Goal: Task Accomplishment & Management: Complete application form

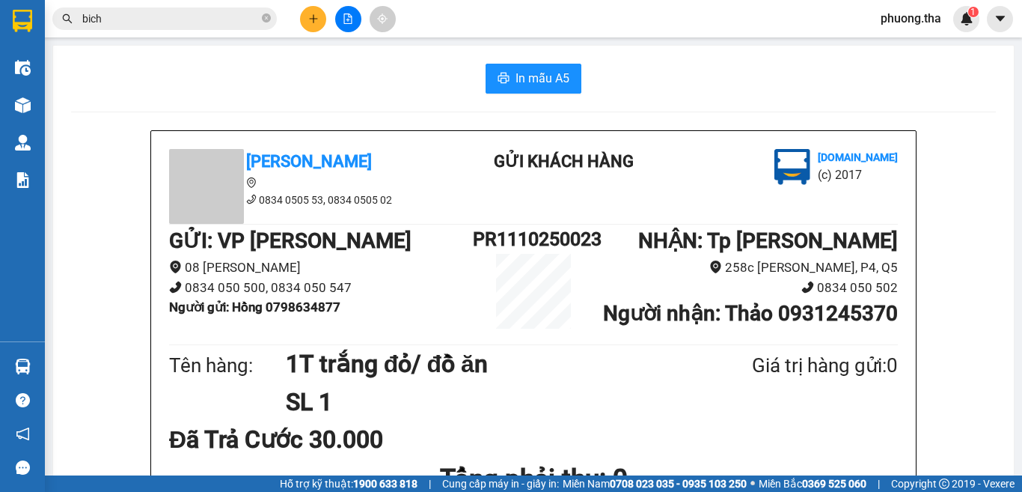
click at [316, 21] on icon "plus" at bounding box center [313, 18] width 10 height 10
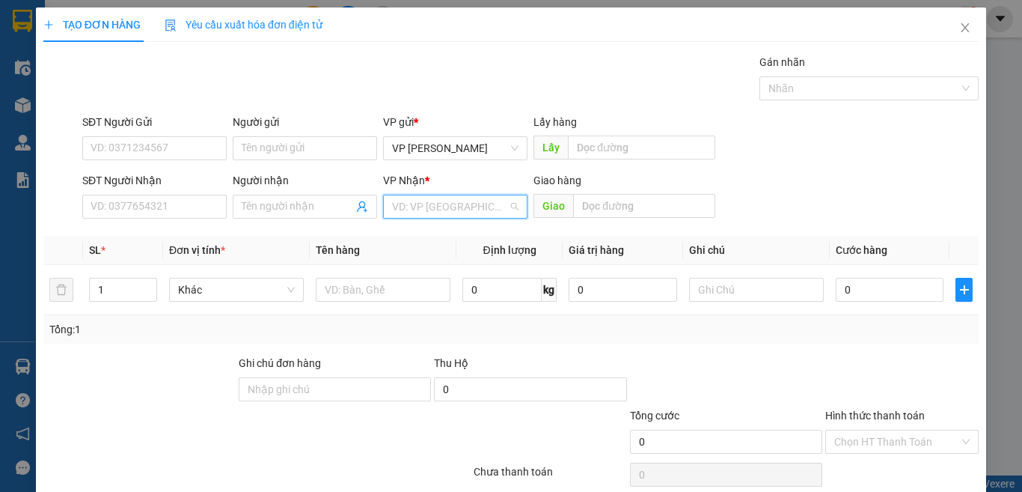
click at [454, 210] on input "search" at bounding box center [450, 206] width 116 height 22
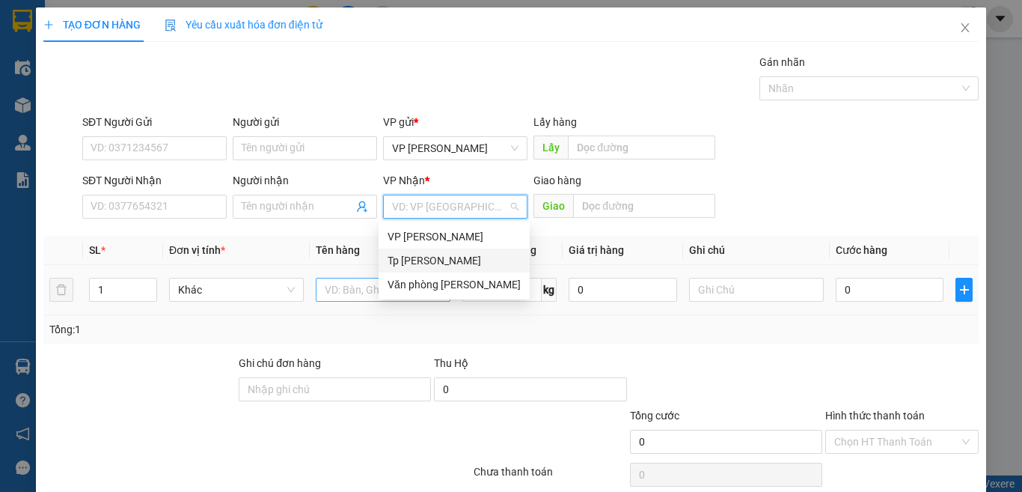
drag, startPoint x: 439, startPoint y: 260, endPoint x: 377, endPoint y: 293, distance: 70.3
click at [438, 260] on div "Tp [PERSON_NAME]" at bounding box center [454, 260] width 133 height 16
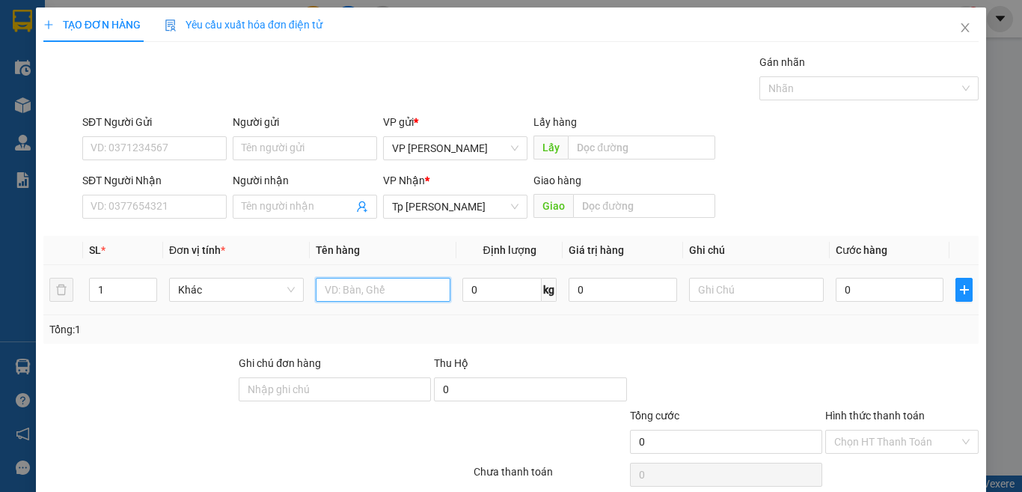
click at [336, 296] on input "text" at bounding box center [383, 290] width 135 height 24
paste input "ám"
type input "1T xám"
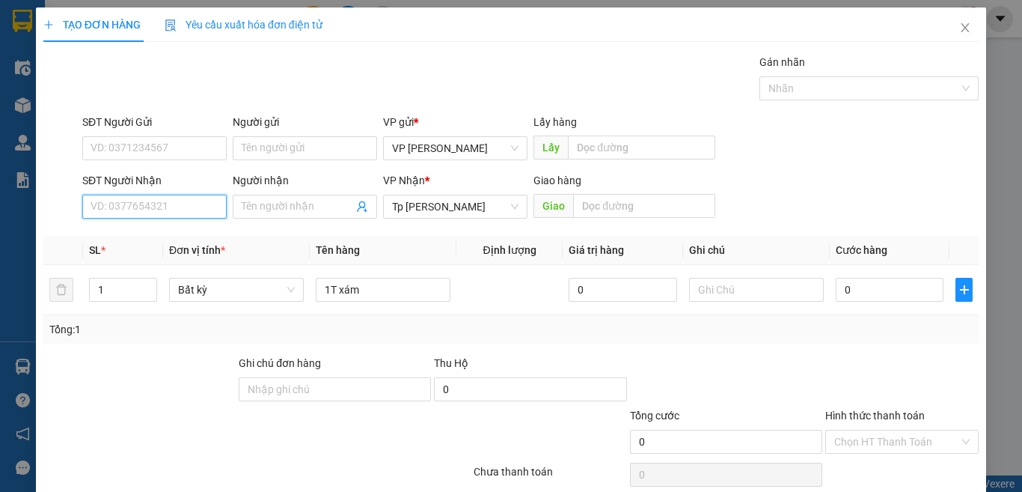
click at [205, 207] on input "SĐT Người Nhận" at bounding box center [154, 207] width 144 height 24
type input "0908213245"
click at [188, 244] on div "0908213245 - út" at bounding box center [153, 236] width 124 height 16
type input "út"
type input "0908213245"
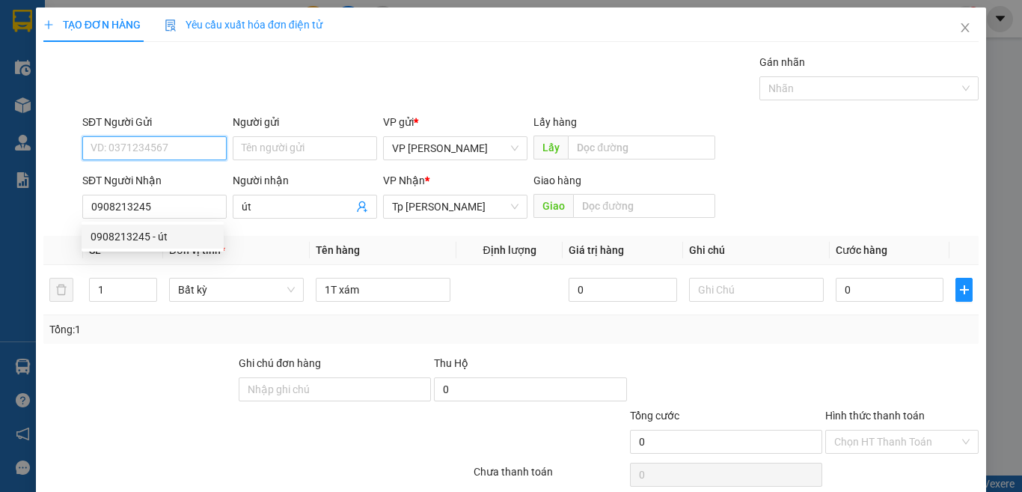
click at [189, 150] on input "SĐT Người Gửi" at bounding box center [154, 148] width 144 height 24
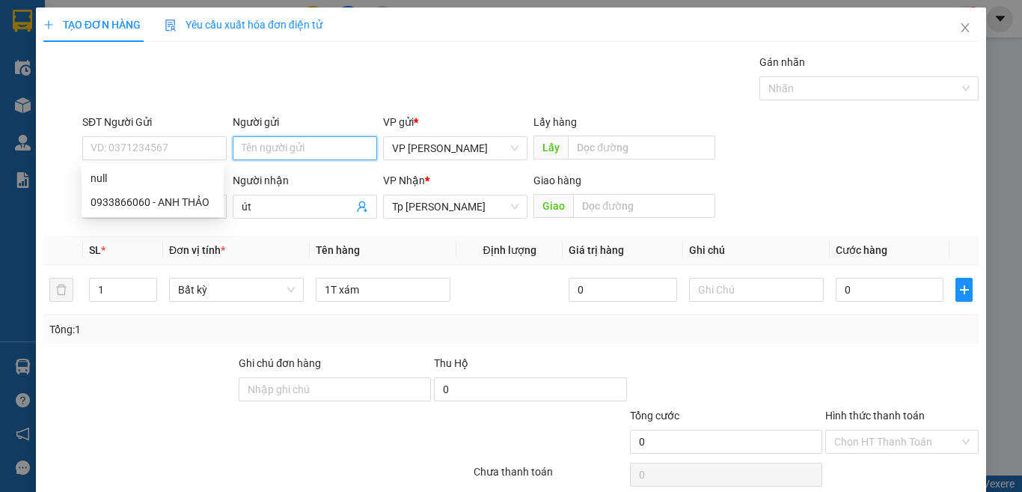
click at [266, 150] on input "Người gửi" at bounding box center [305, 148] width 144 height 24
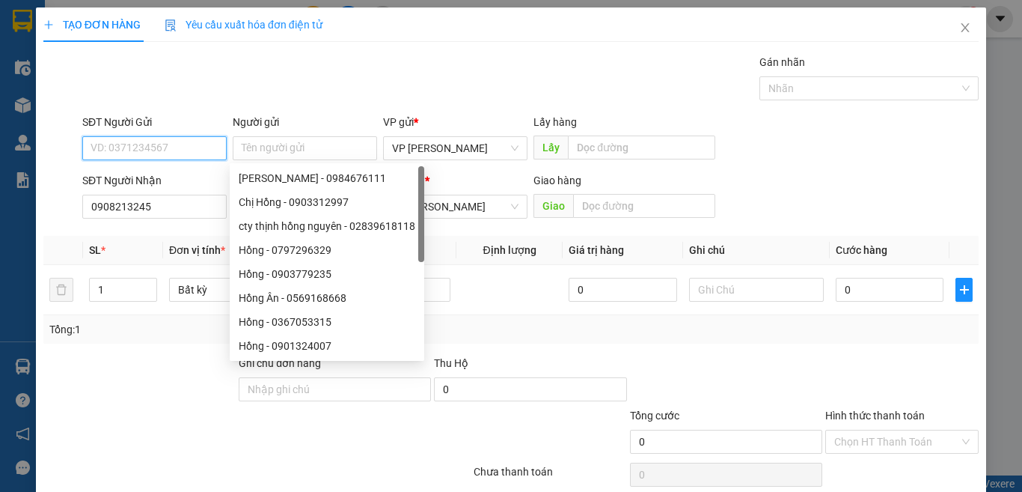
click at [198, 138] on input "SĐT Người Gửi" at bounding box center [154, 148] width 144 height 24
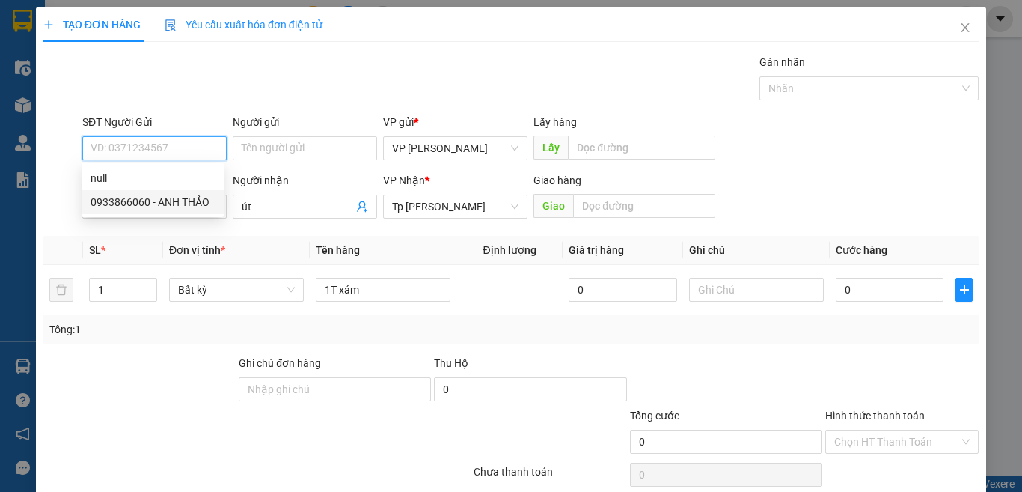
click at [181, 196] on div "0933866060 - ANH THẢO" at bounding box center [153, 202] width 124 height 16
type input "0933866060"
type input "ANH THẢO"
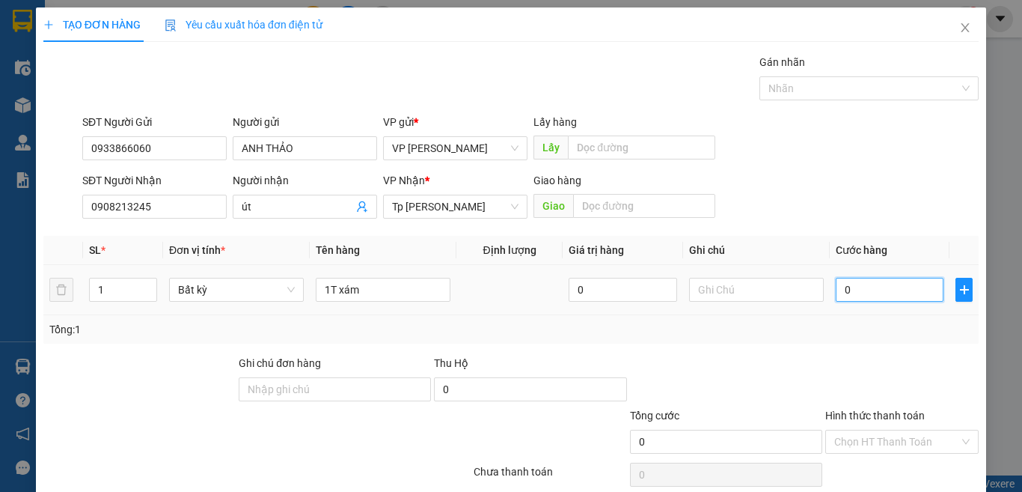
click at [873, 286] on input "0" at bounding box center [890, 290] width 108 height 24
type input "3"
type input "30"
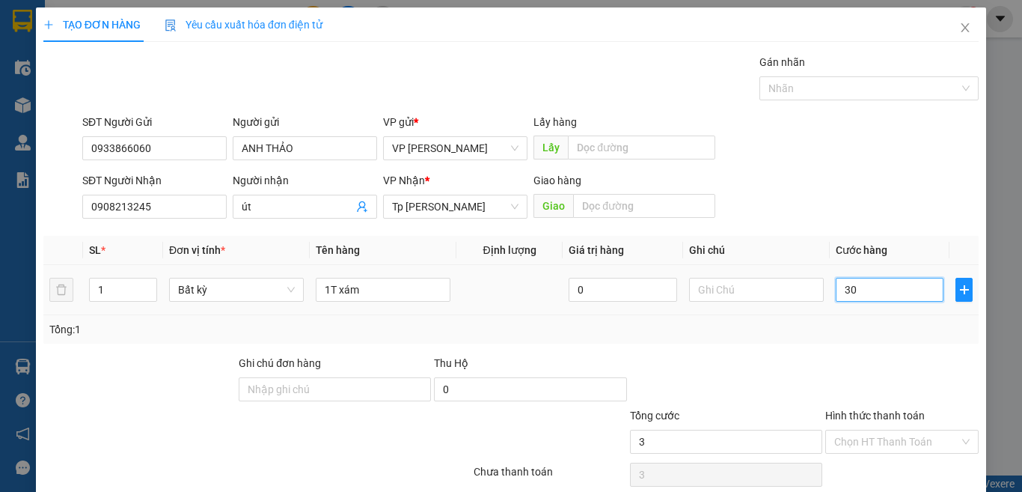
type input "30"
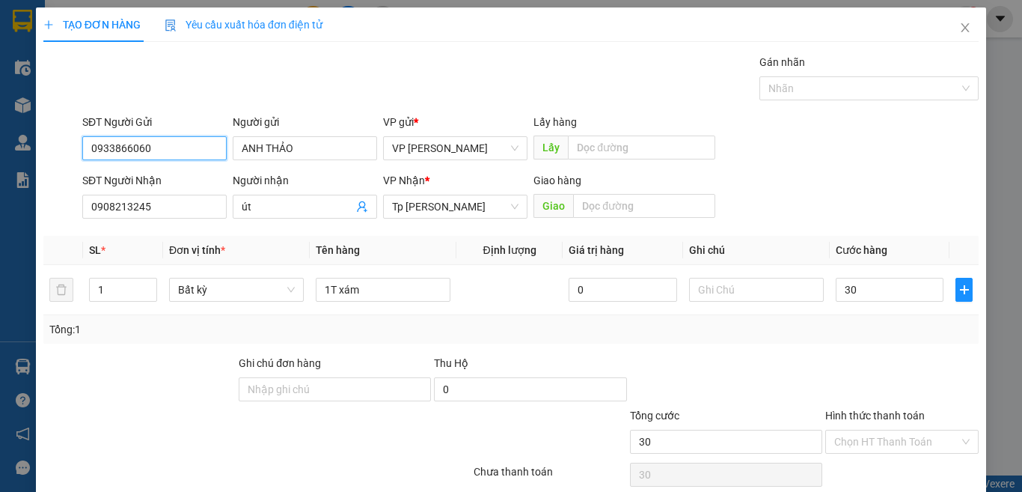
type input "30.000"
drag, startPoint x: 168, startPoint y: 152, endPoint x: 188, endPoint y: 146, distance: 21.1
click at [0, 149] on div "TẠO ĐƠN HÀNG Yêu cầu xuất hóa đơn điện tử Transit Pickup Surcharge Ids Transit …" at bounding box center [511, 246] width 1022 height 492
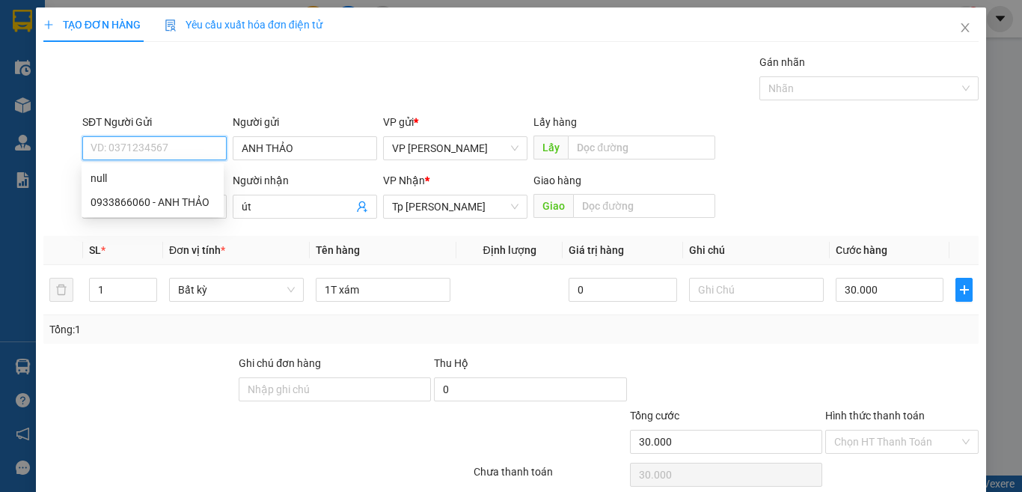
drag, startPoint x: 188, startPoint y: 146, endPoint x: 62, endPoint y: 162, distance: 126.7
click at [62, 162] on div "SĐT Người Gửi VD: 0371234567 Người gửi ANH THẢO VP gửi * VP [PERSON_NAME] Lấy …" at bounding box center [511, 140] width 939 height 52
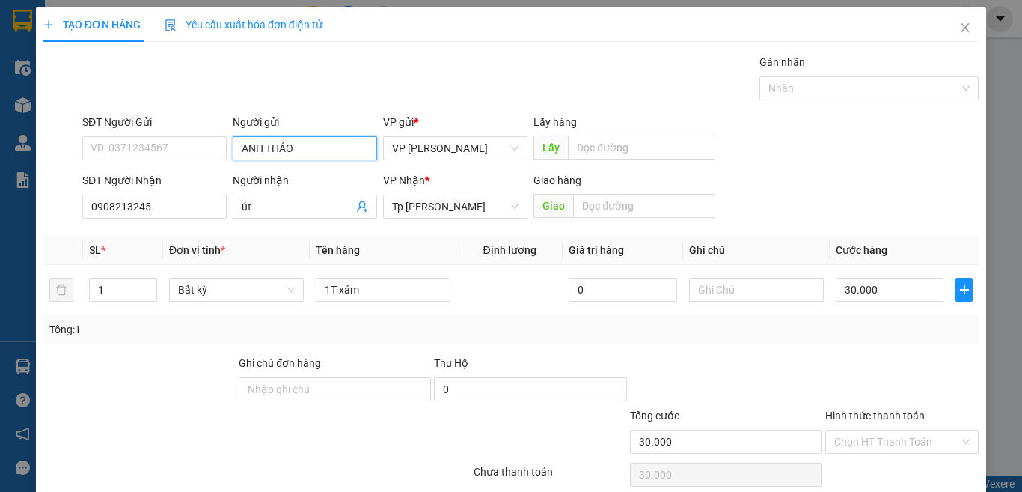
drag, startPoint x: 309, startPoint y: 143, endPoint x: 138, endPoint y: 166, distance: 172.2
click at [138, 166] on form "SĐT Người Gửi VD: 0371234567 Người gửi ANH THẢO VP gửi * VP [PERSON_NAME] Lấy …" at bounding box center [511, 169] width 936 height 111
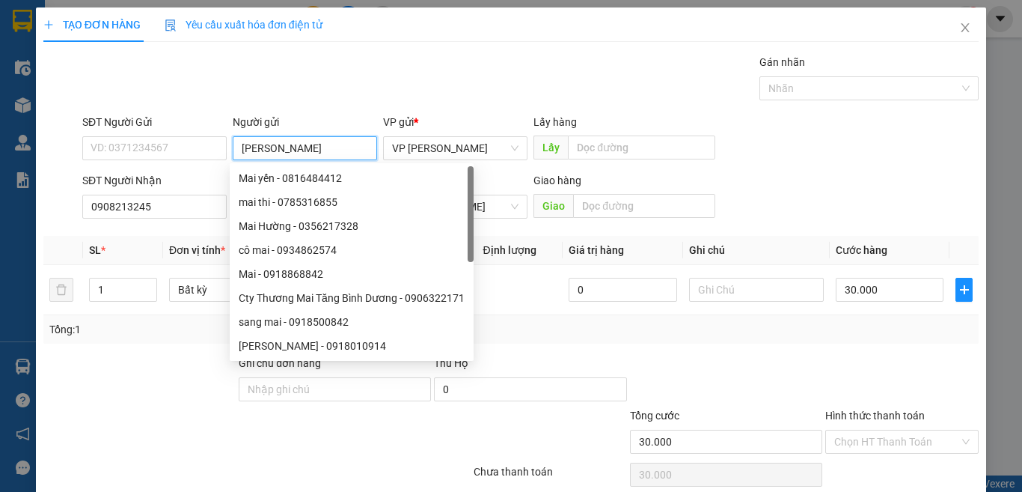
type input "[PERSON_NAME]"
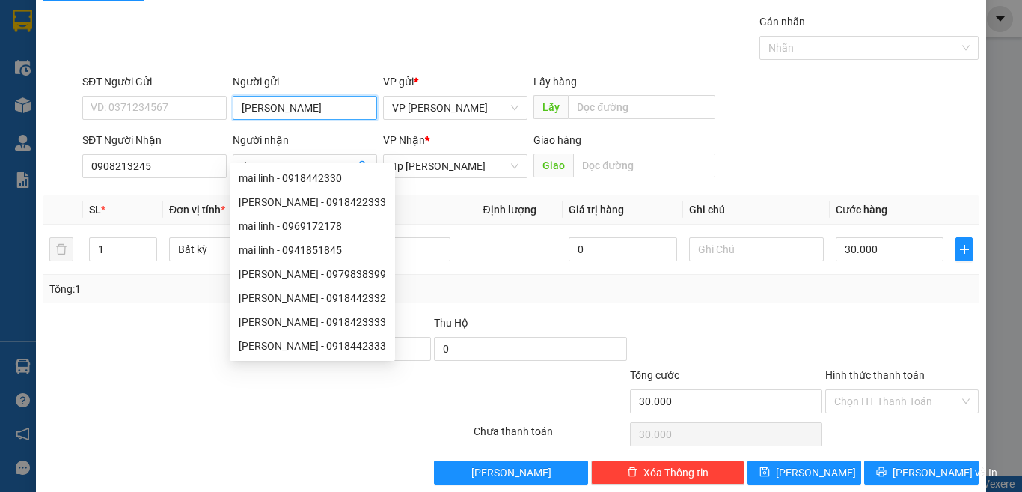
scroll to position [62, 0]
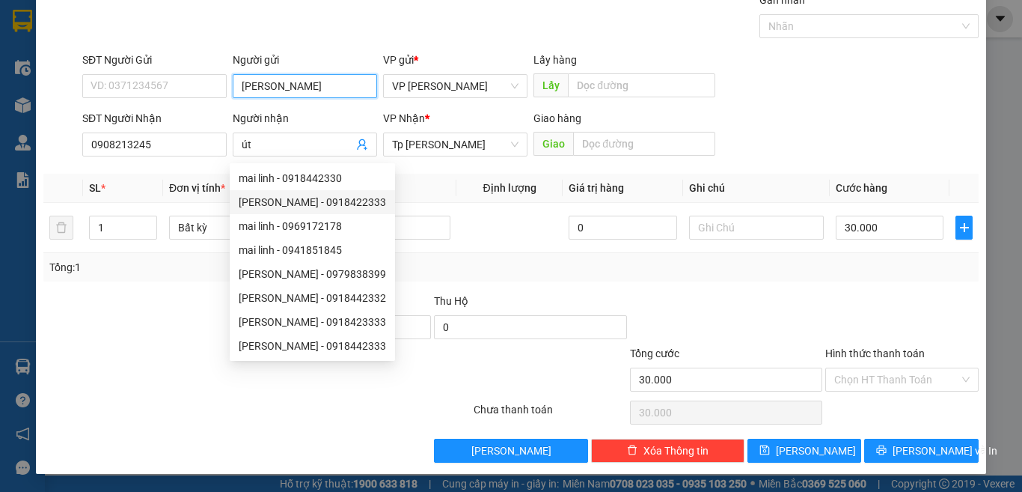
click at [332, 204] on div "[PERSON_NAME] - 0918422333" at bounding box center [312, 202] width 147 height 16
type input "0918422333"
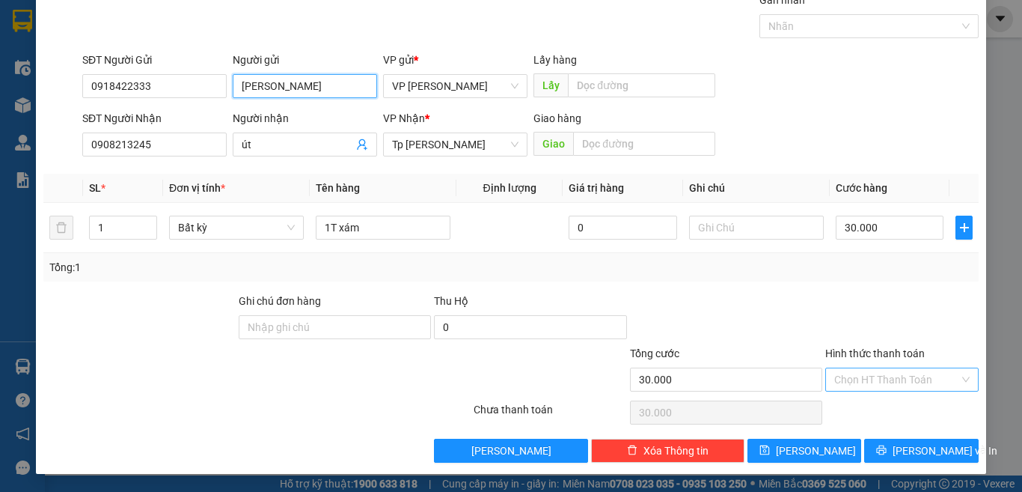
type input "[PERSON_NAME]"
drag, startPoint x: 874, startPoint y: 375, endPoint x: 867, endPoint y: 403, distance: 28.5
click at [873, 375] on input "Hình thức thanh toán" at bounding box center [896, 379] width 125 height 22
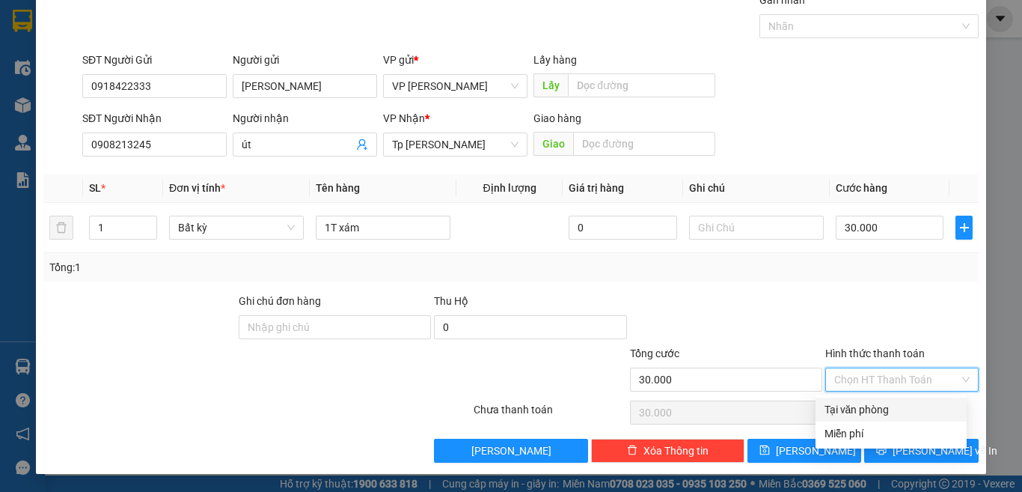
click at [867, 408] on div "Tại văn phòng" at bounding box center [891, 409] width 133 height 16
type input "0"
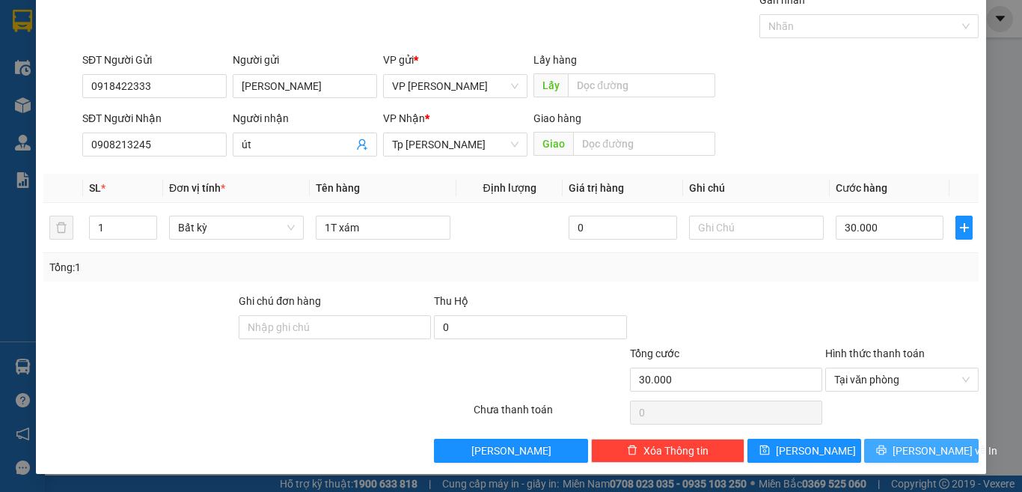
click at [881, 450] on icon "printer" at bounding box center [881, 450] width 10 height 10
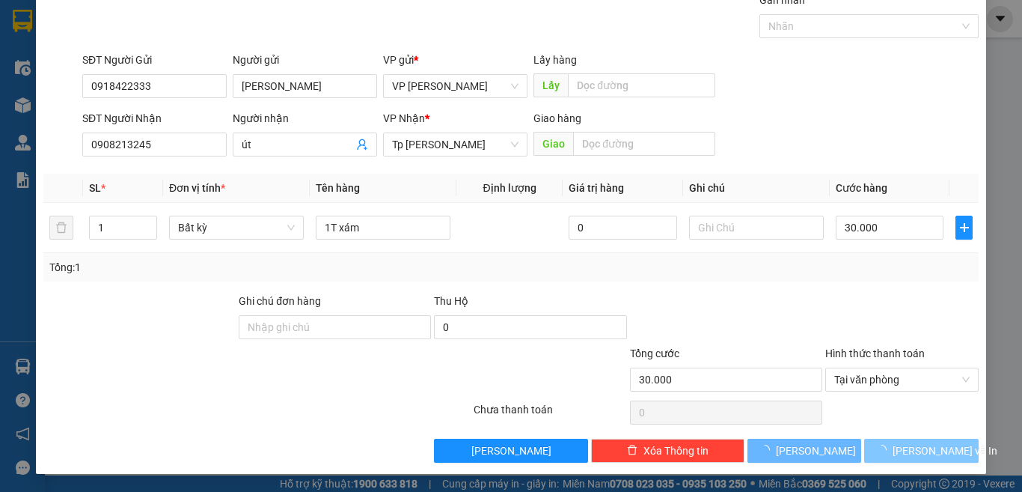
scroll to position [22, 0]
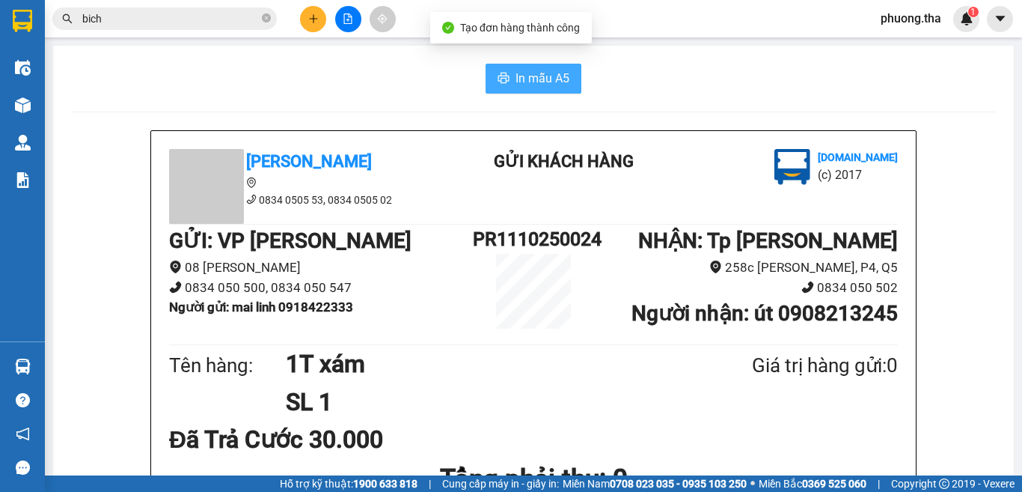
click at [534, 84] on span "In mẫu A5" at bounding box center [543, 78] width 54 height 19
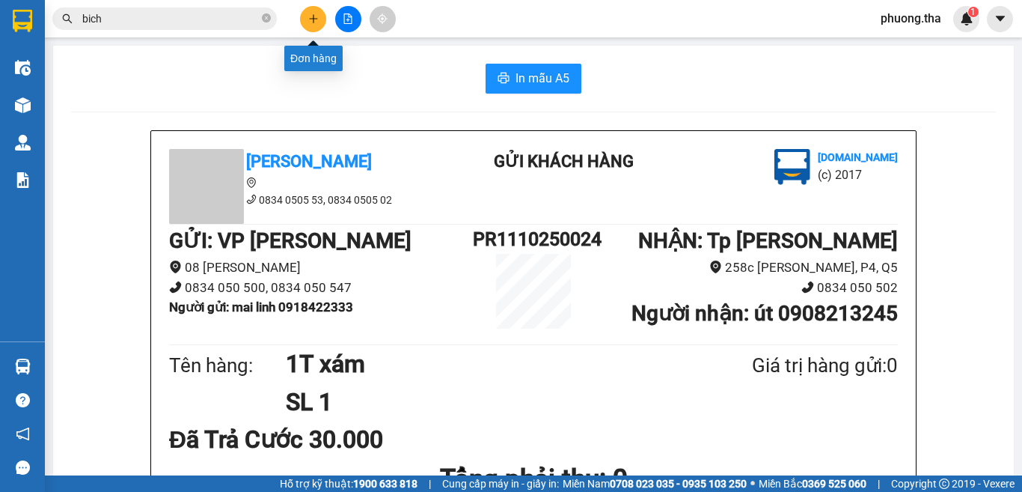
click at [309, 19] on icon "plus" at bounding box center [313, 18] width 10 height 10
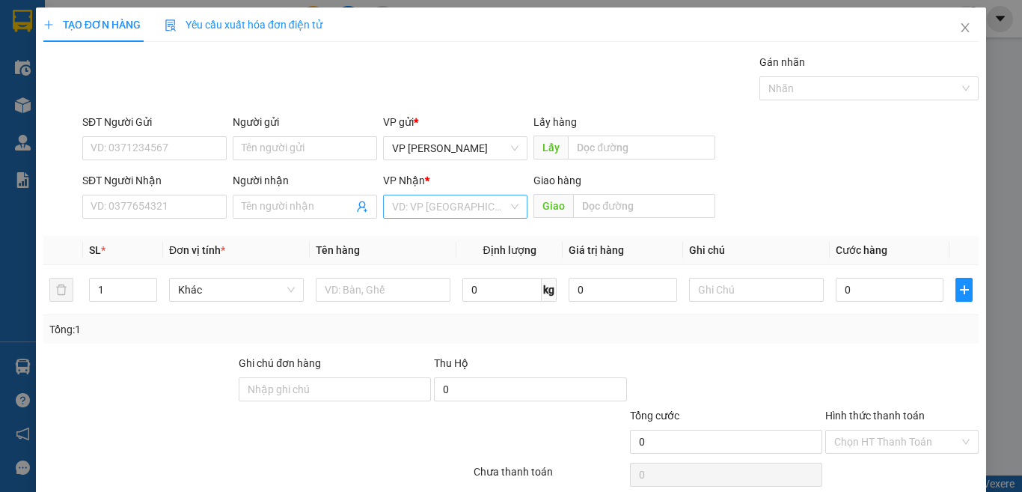
click at [442, 201] on input "search" at bounding box center [450, 206] width 116 height 22
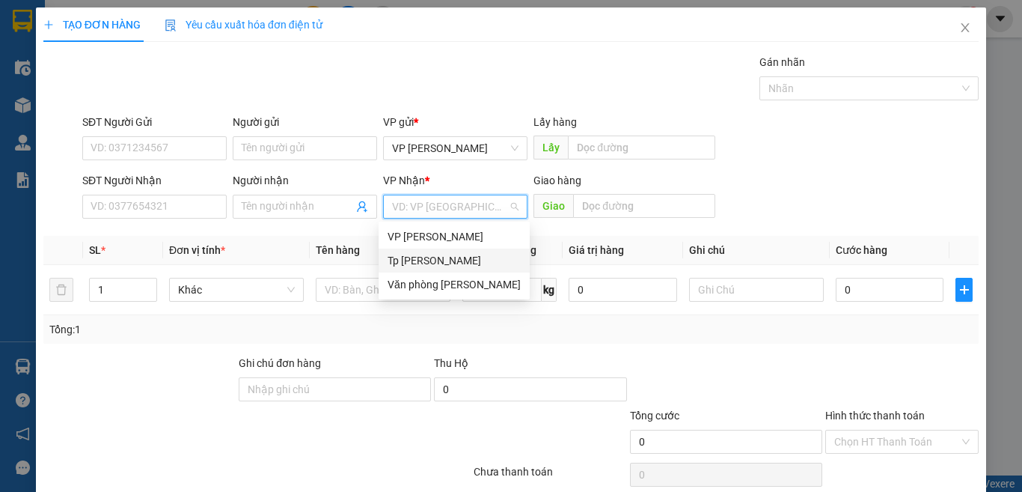
click at [445, 255] on div "Tp [PERSON_NAME]" at bounding box center [454, 260] width 133 height 16
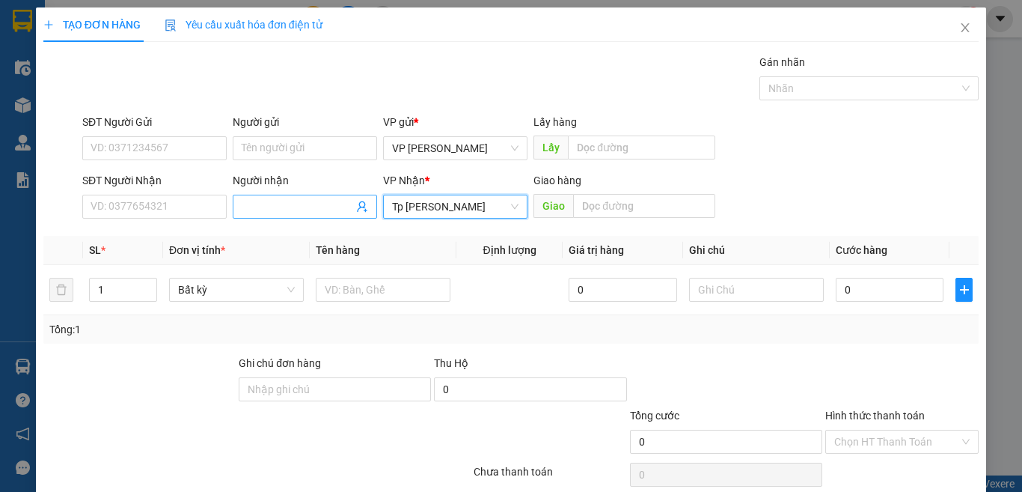
click at [242, 201] on input "Người nhận" at bounding box center [298, 206] width 112 height 16
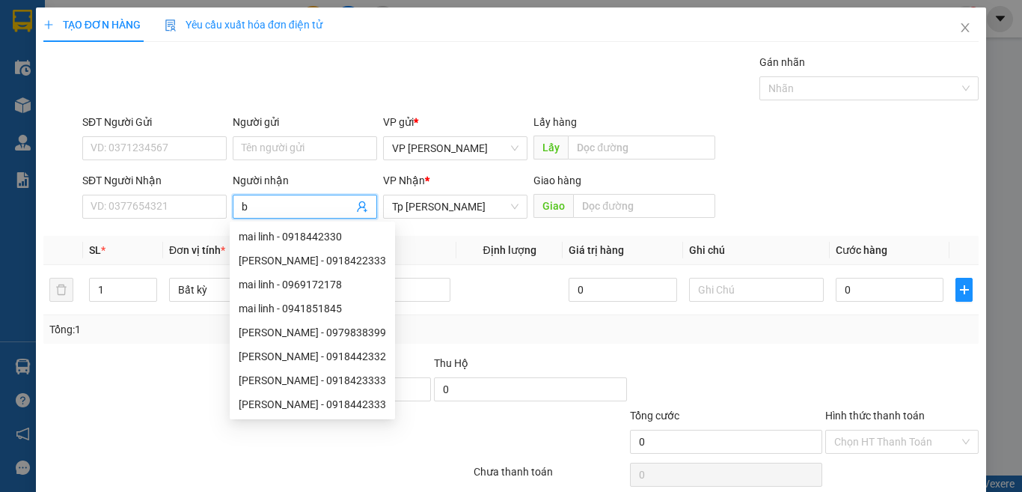
paste input "é"
paste input "à"
type input "bé sang nhà"
click at [256, 151] on input "Người gửi" at bounding box center [305, 148] width 144 height 24
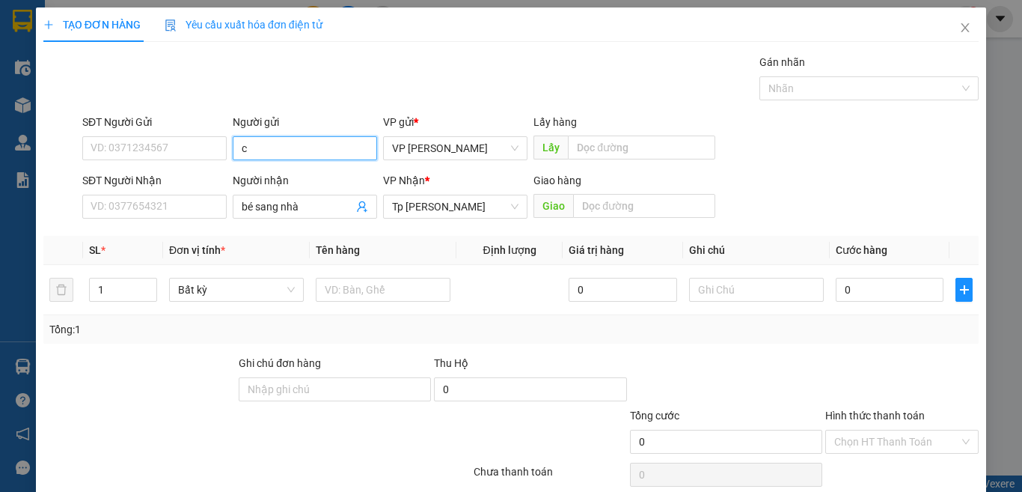
paste input "ô"
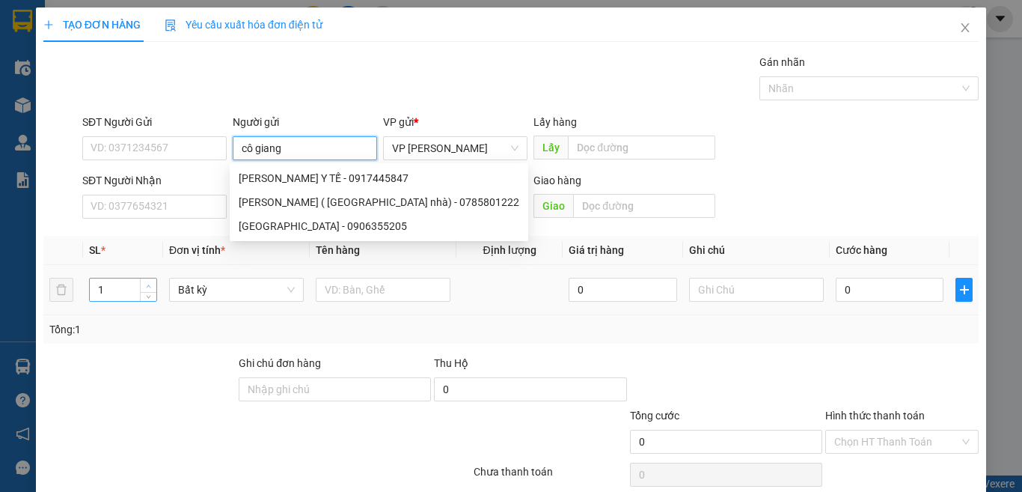
type input "cô giang"
click at [140, 279] on span "Increase Value" at bounding box center [148, 284] width 16 height 13
type input "2"
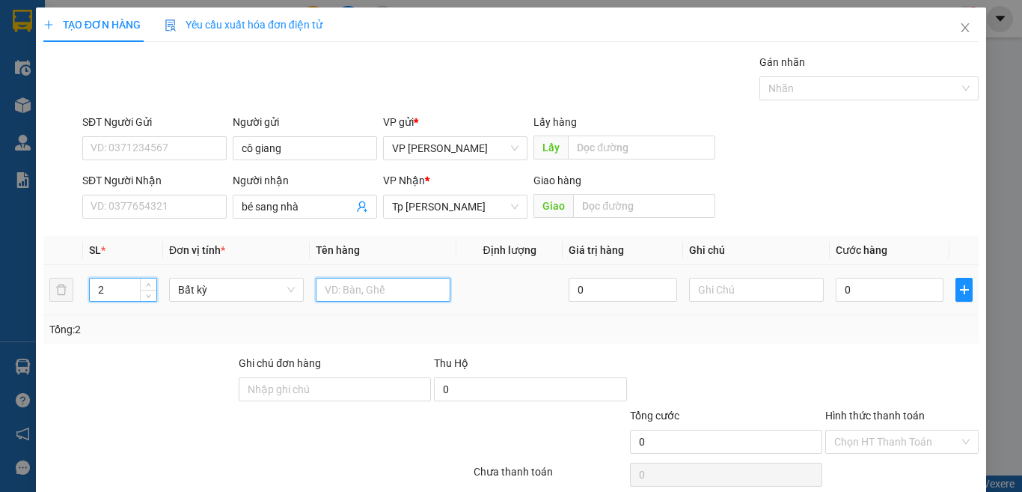
click at [379, 297] on input "text" at bounding box center [383, 290] width 135 height 24
paste input "óp"
paste input "ốp"
paste input "àn"
paste input "ỏ"
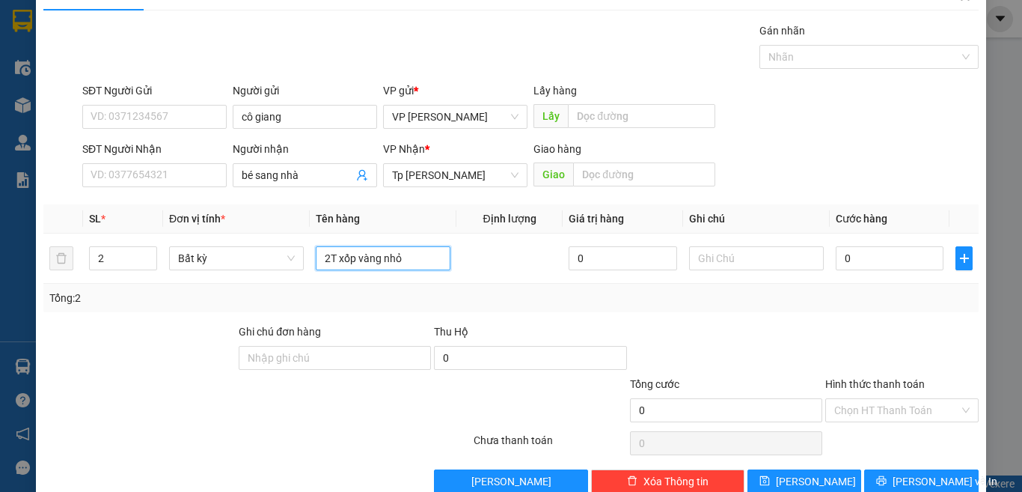
scroll to position [62, 0]
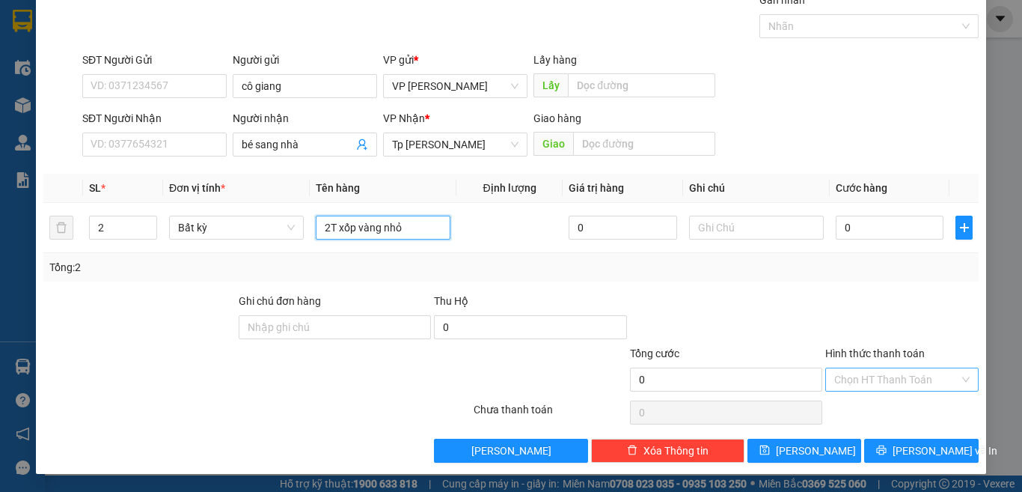
type input "2T xốp vàng nhỏ"
drag, startPoint x: 888, startPoint y: 370, endPoint x: 882, endPoint y: 379, distance: 10.2
click at [886, 371] on input "Hình thức thanh toán" at bounding box center [896, 379] width 125 height 22
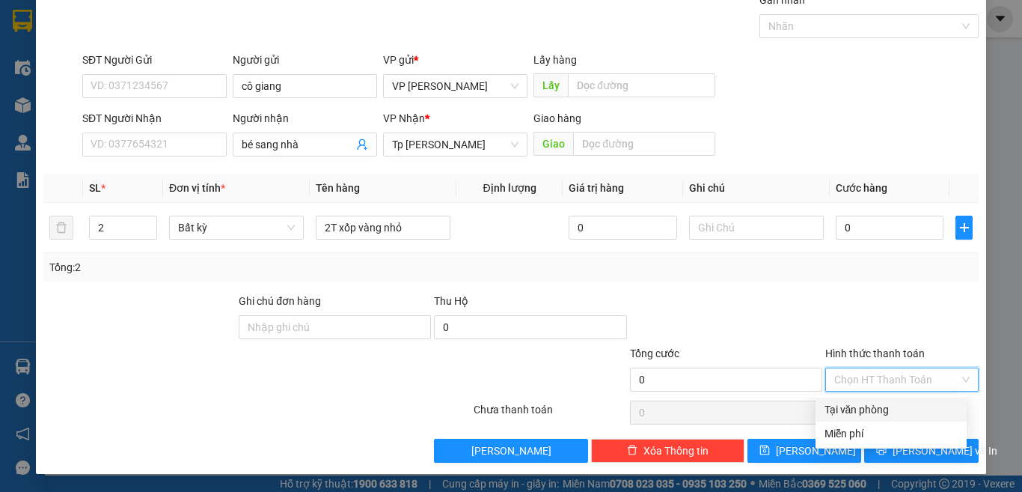
click at [865, 424] on div "Miễn phí" at bounding box center [891, 433] width 151 height 24
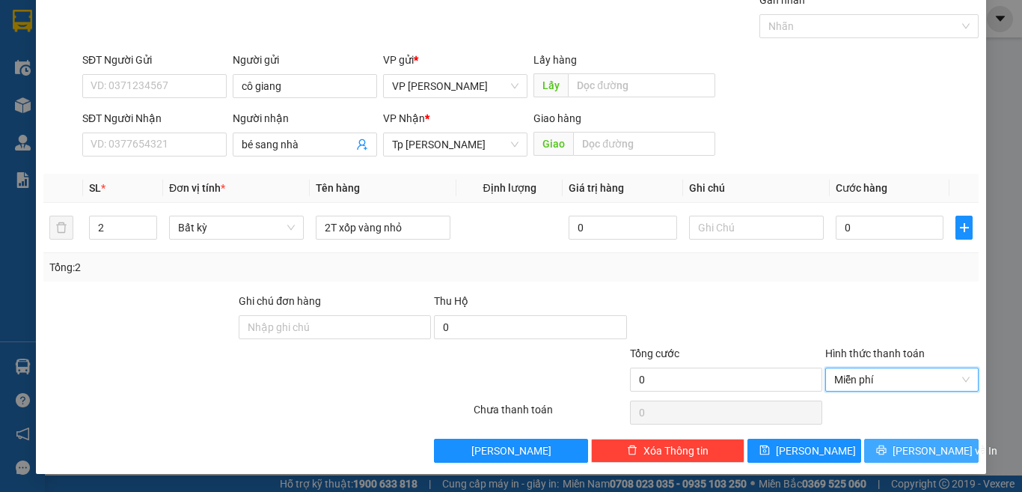
click at [899, 448] on span "[PERSON_NAME] và In" at bounding box center [945, 450] width 105 height 16
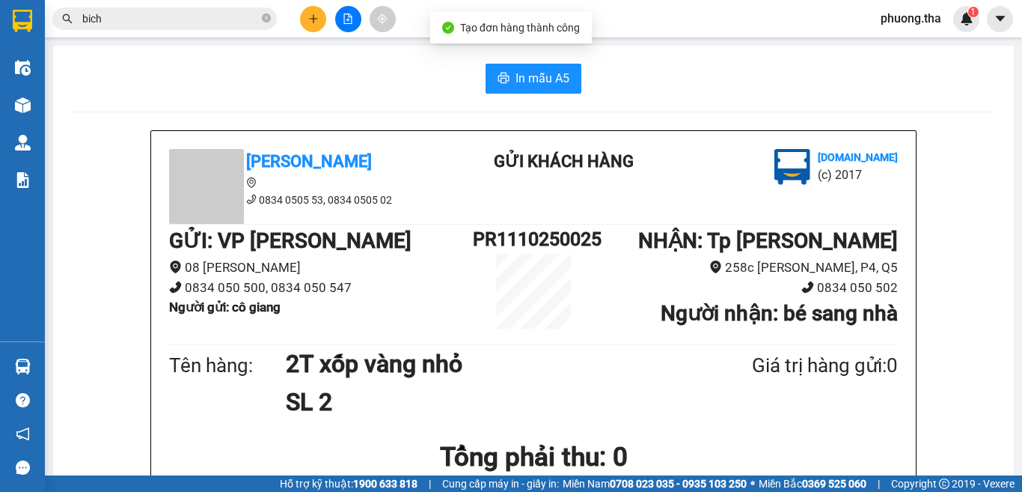
click at [528, 68] on button "In mẫu A5" at bounding box center [534, 79] width 96 height 30
click at [315, 19] on icon "plus" at bounding box center [313, 18] width 10 height 10
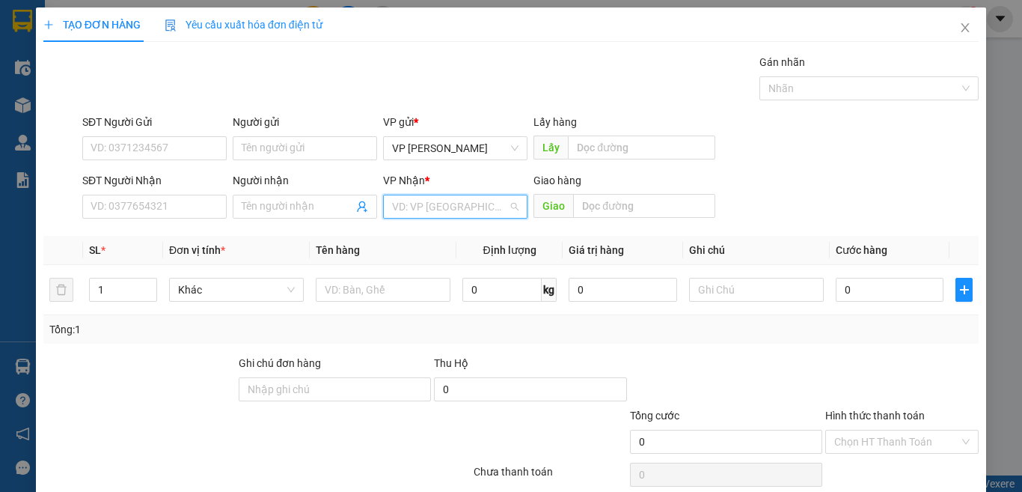
click at [409, 199] on input "search" at bounding box center [450, 206] width 116 height 22
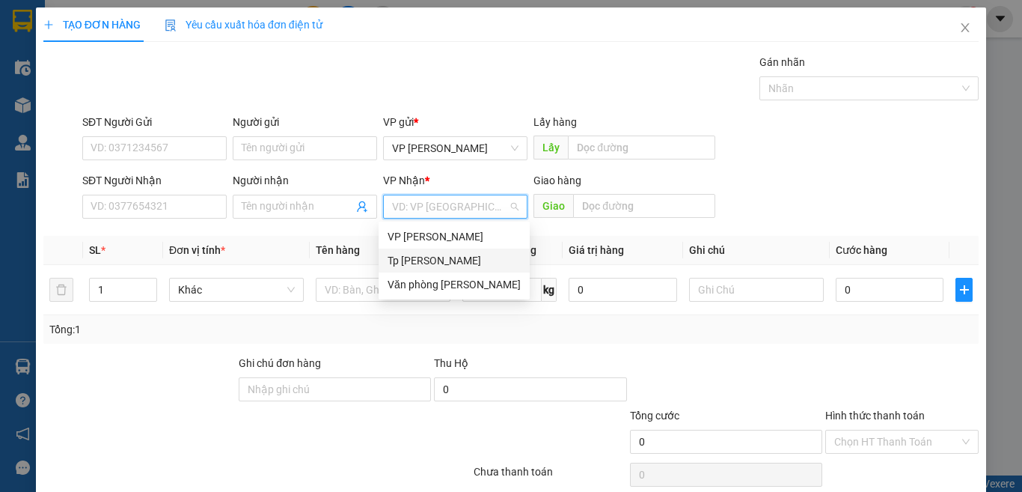
click at [425, 257] on div "Tp [PERSON_NAME]" at bounding box center [454, 260] width 133 height 16
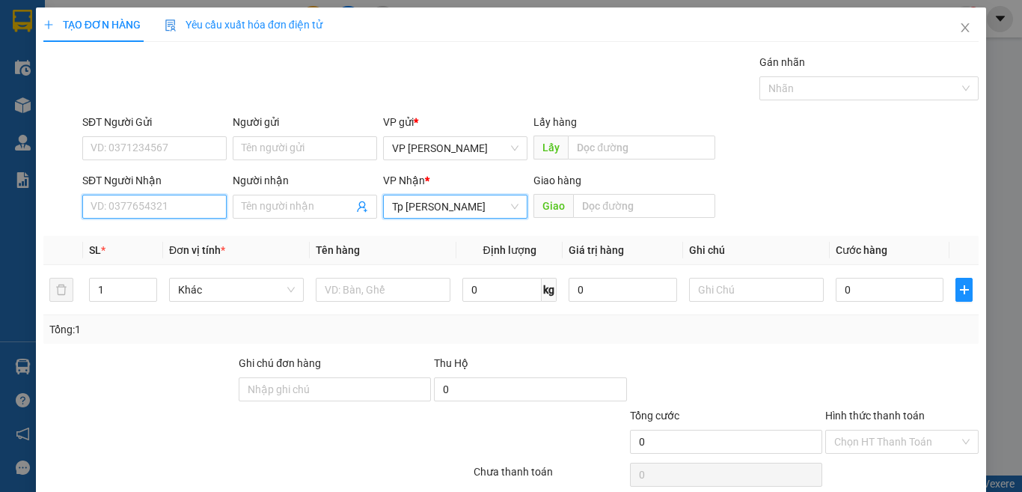
click at [188, 209] on input "SĐT Người Nhận" at bounding box center [154, 207] width 144 height 24
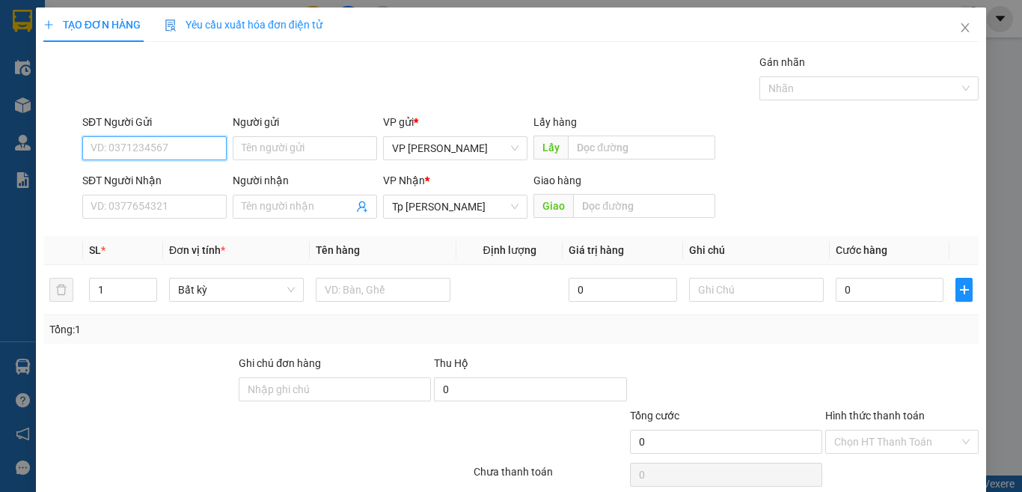
click at [138, 152] on input "SĐT Người Gửi" at bounding box center [154, 148] width 144 height 24
click at [142, 173] on div "0359348568 - Hiền" at bounding box center [153, 178] width 124 height 16
type input "0359348568"
type input "Hiền"
type input "0359348568"
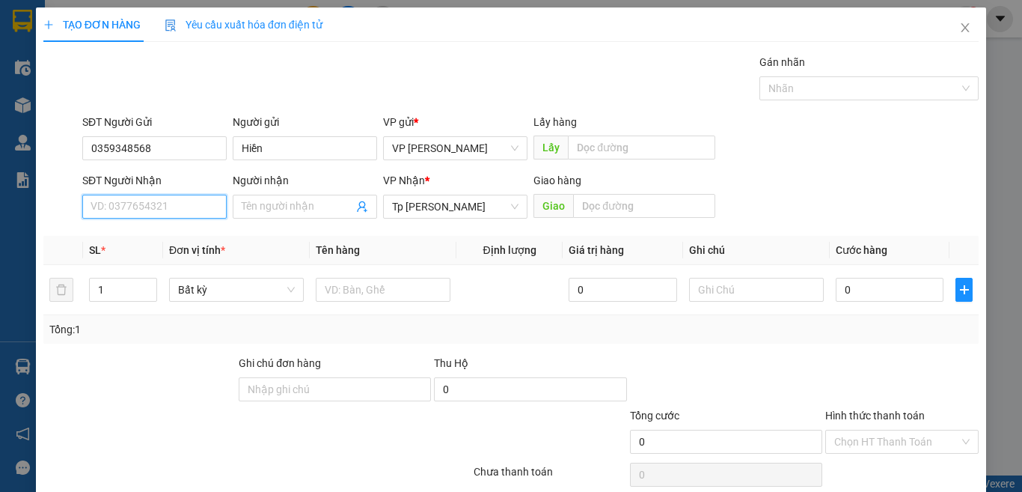
click at [152, 208] on input "SĐT Người Nhận" at bounding box center [154, 207] width 144 height 24
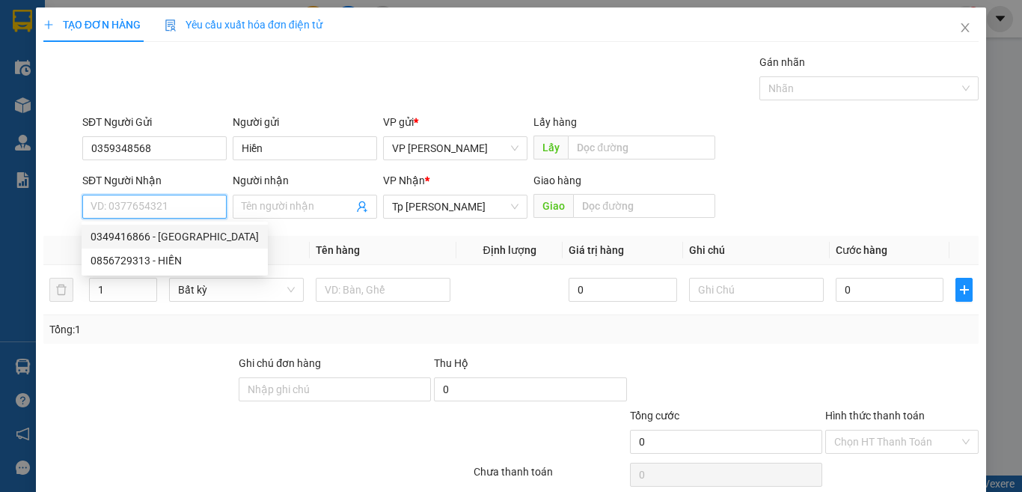
click at [149, 208] on input "SĐT Người Nhận" at bounding box center [154, 207] width 144 height 24
click at [165, 231] on div "0349416866 - [GEOGRAPHIC_DATA]" at bounding box center [175, 236] width 168 height 16
type input "0349416866"
type input "[PERSON_NAME]"
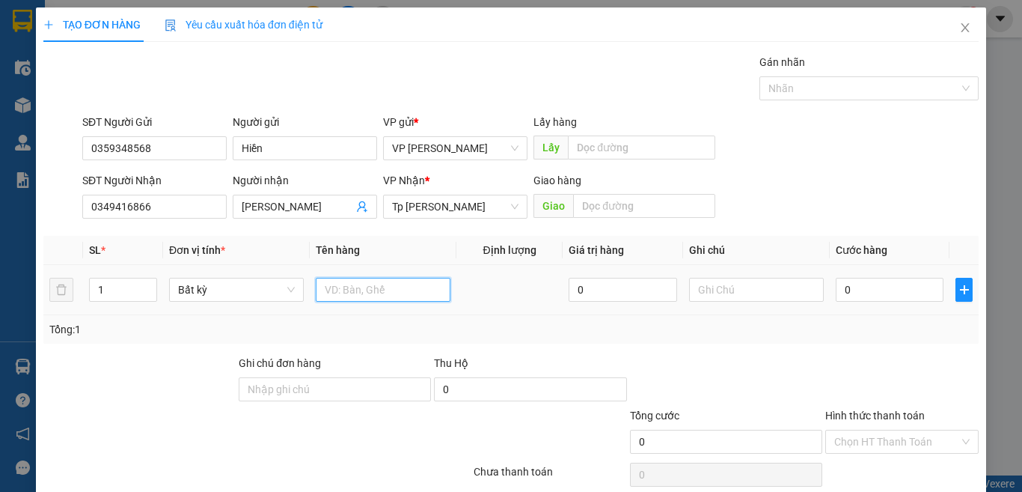
click at [367, 297] on input "text" at bounding box center [383, 290] width 135 height 24
paste input "óp"
paste input "ốp"
paste input "àn"
paste input "đ"
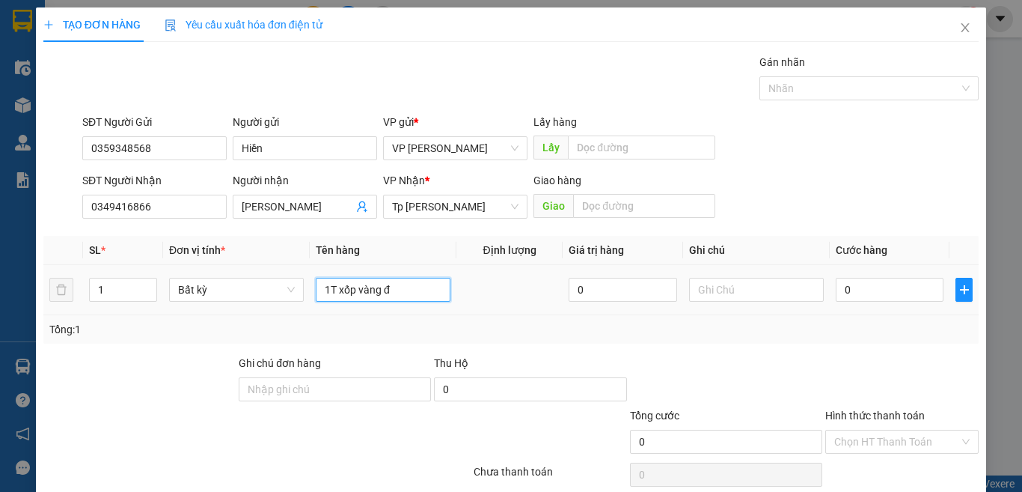
paste input "ò"
paste input "ồ"
paste input "ă"
type input "1T xốp vàng đồ ăn"
drag, startPoint x: 909, startPoint y: 296, endPoint x: 901, endPoint y: 292, distance: 8.4
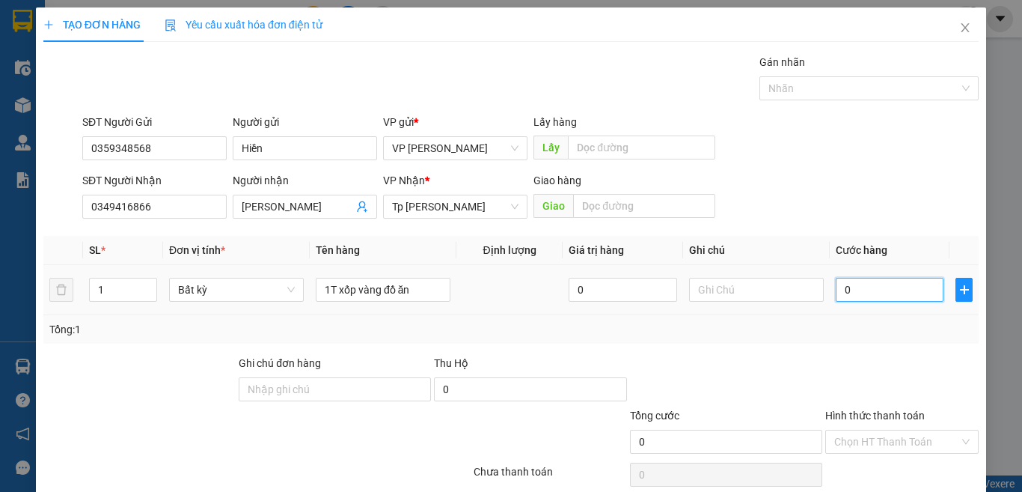
click at [908, 295] on input "0" at bounding box center [890, 290] width 108 height 24
type input "3"
type input "30"
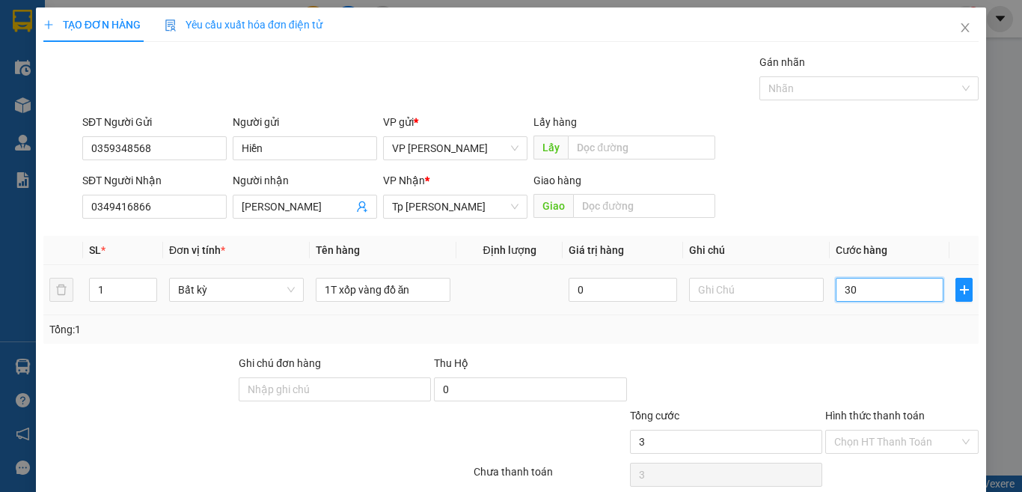
type input "30"
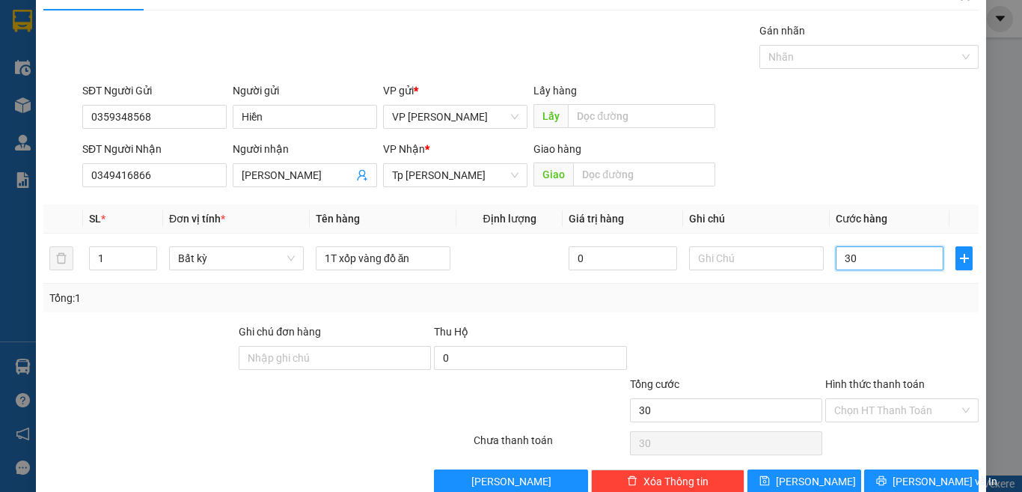
scroll to position [62, 0]
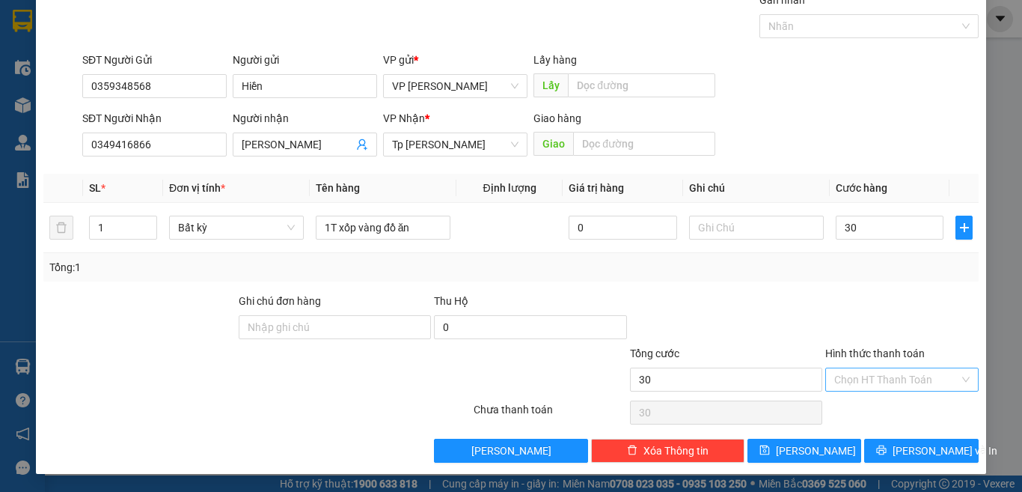
type input "30.000"
click at [879, 384] on input "Hình thức thanh toán" at bounding box center [896, 379] width 125 height 22
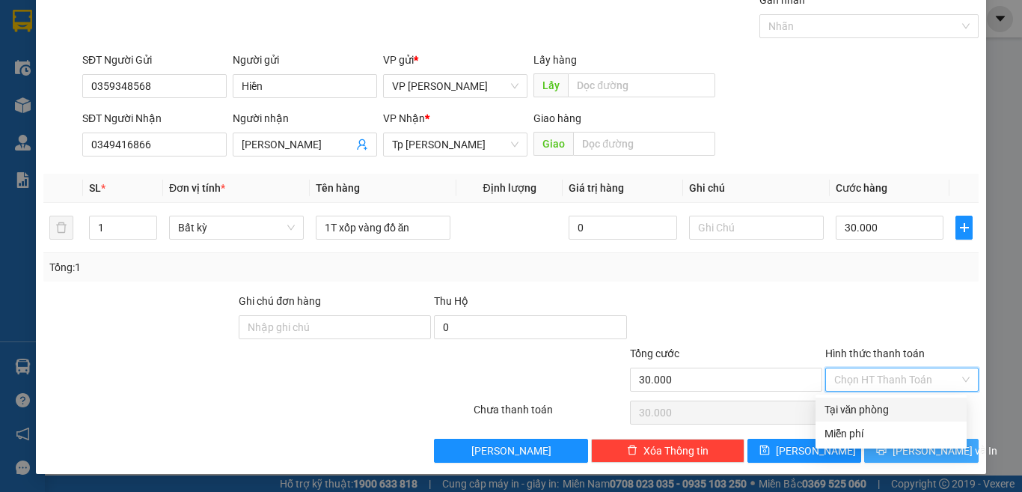
drag, startPoint x: 883, startPoint y: 402, endPoint x: 900, endPoint y: 439, distance: 40.9
click at [883, 406] on div "Tại văn phòng" at bounding box center [891, 409] width 133 height 16
type input "0"
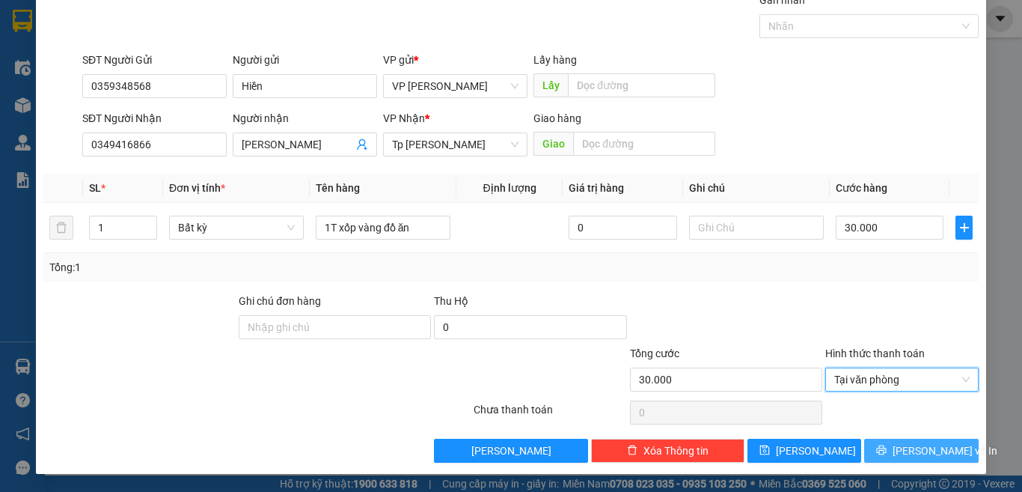
click at [900, 449] on span "[PERSON_NAME] và In" at bounding box center [945, 450] width 105 height 16
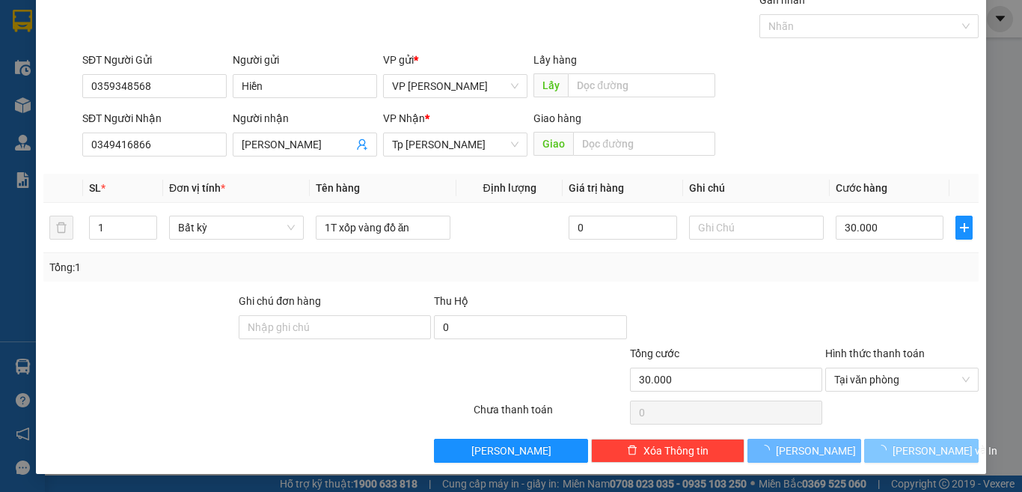
scroll to position [31, 0]
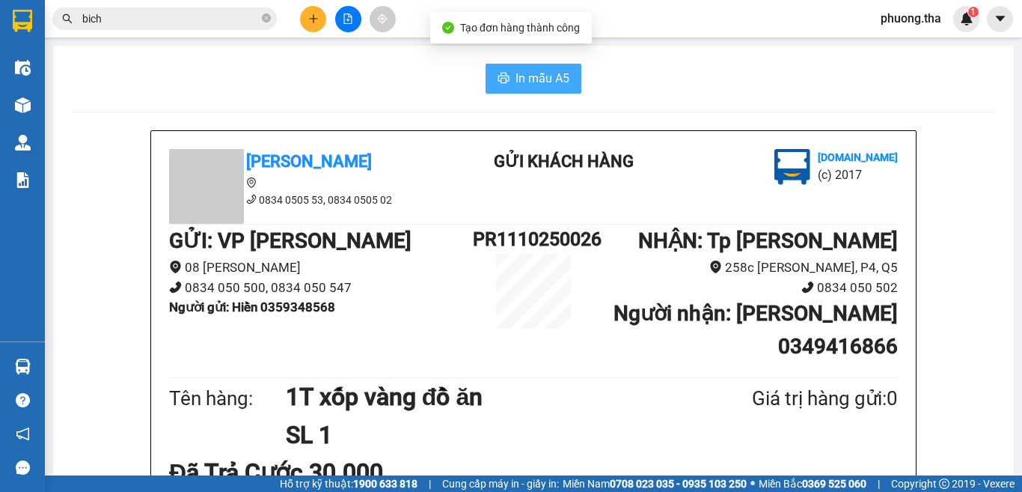
click at [529, 91] on button "In mẫu A5" at bounding box center [534, 79] width 96 height 30
click at [305, 23] on button at bounding box center [313, 19] width 26 height 26
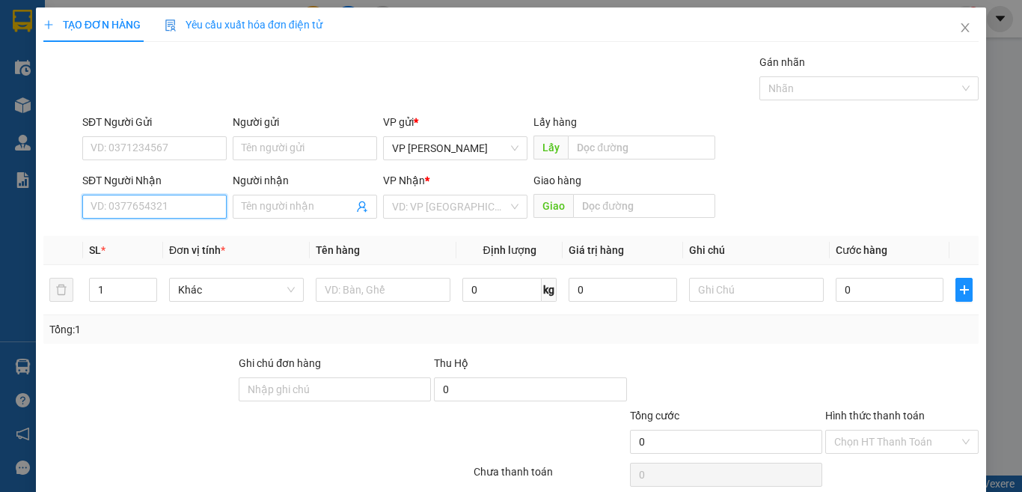
click at [165, 211] on input "SĐT Người Nhận" at bounding box center [154, 207] width 144 height 24
click at [175, 143] on input "SĐT Người Gửi" at bounding box center [154, 148] width 144 height 24
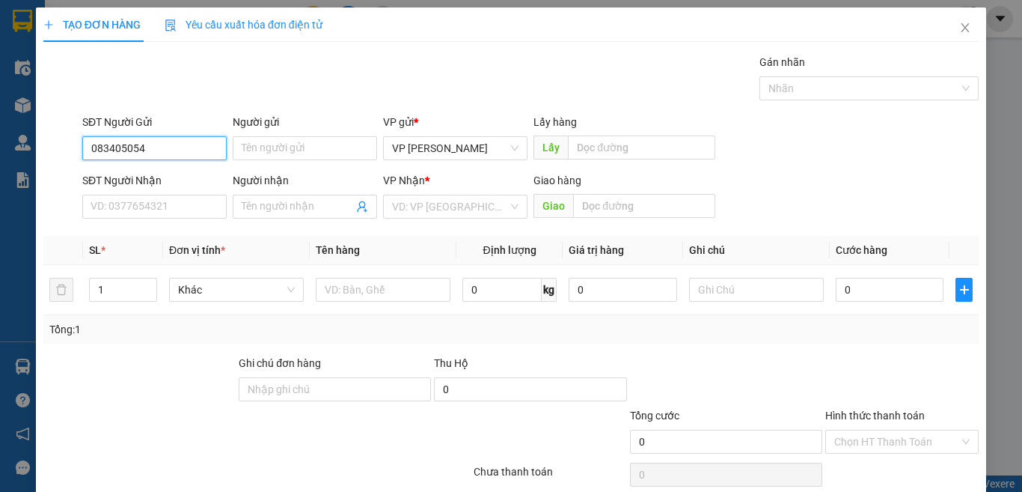
type input "0834050547"
click at [175, 143] on input "0834050547" at bounding box center [154, 148] width 144 height 24
click at [176, 150] on input "0834050547" at bounding box center [154, 148] width 144 height 24
click at [175, 144] on input "0834050547" at bounding box center [154, 148] width 144 height 24
click at [176, 179] on div "0834050547 - Hàng Tc cước R" at bounding box center [161, 178] width 141 height 16
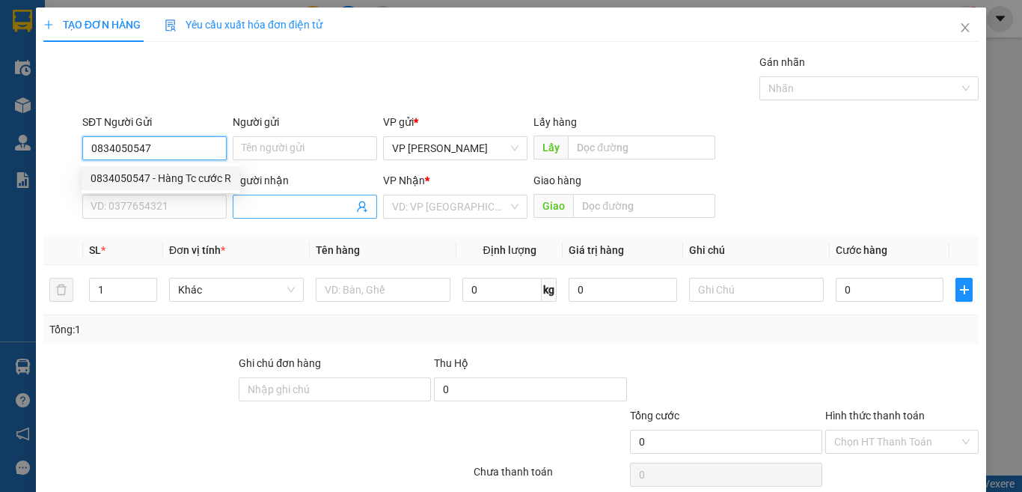
type input "Hàng Tc cước R"
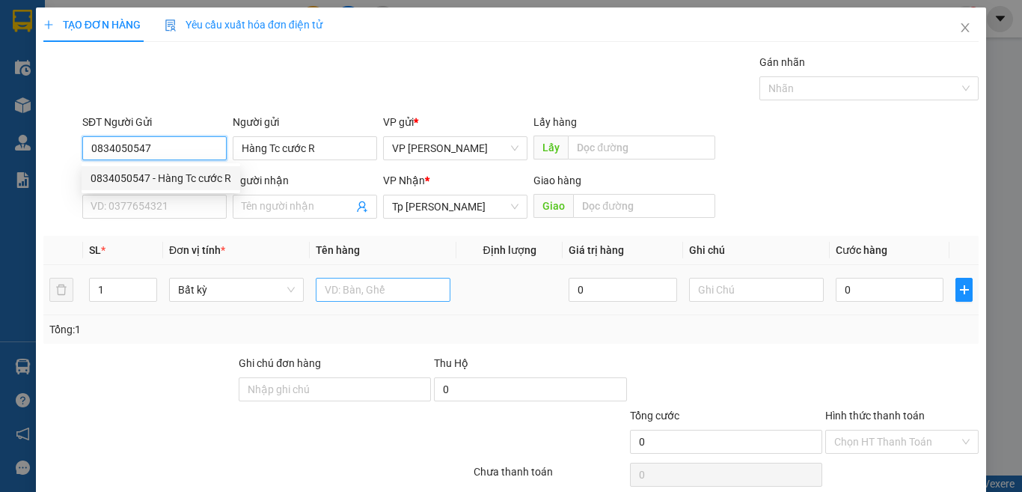
type input "0834050547"
drag, startPoint x: 354, startPoint y: 284, endPoint x: 364, endPoint y: 283, distance: 9.8
click at [364, 283] on input "text" at bounding box center [383, 290] width 135 height 24
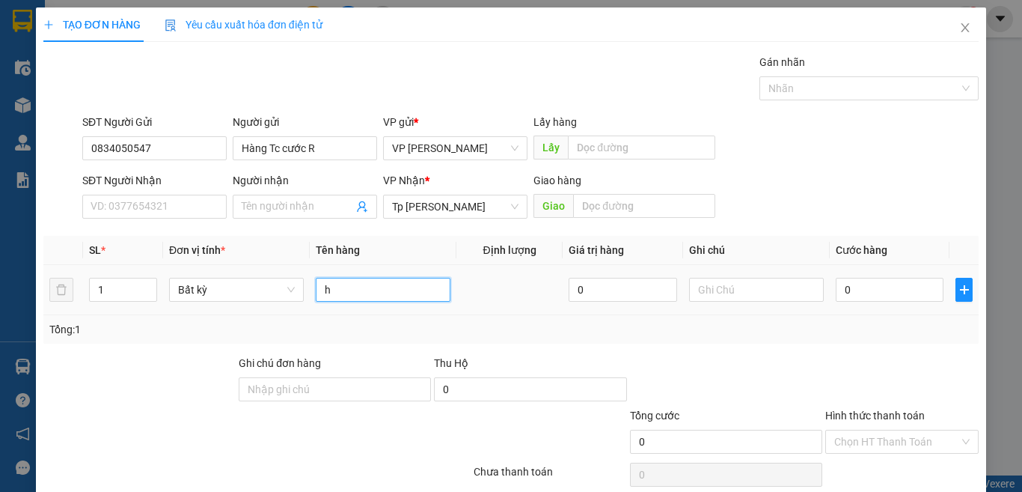
paste input "àn"
paste input "ướ"
type input "hàng TC cước R"
click at [847, 287] on input "0" at bounding box center [890, 290] width 108 height 24
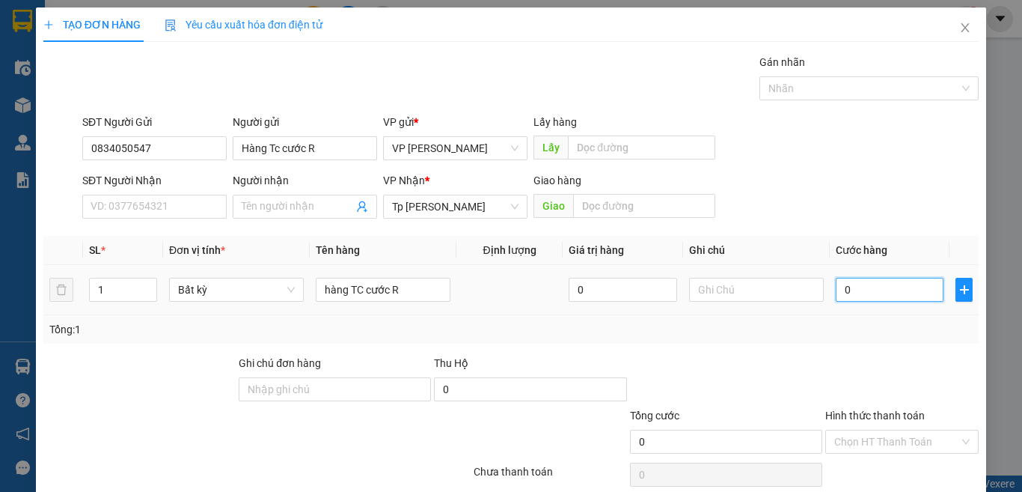
type input "3"
type input "36"
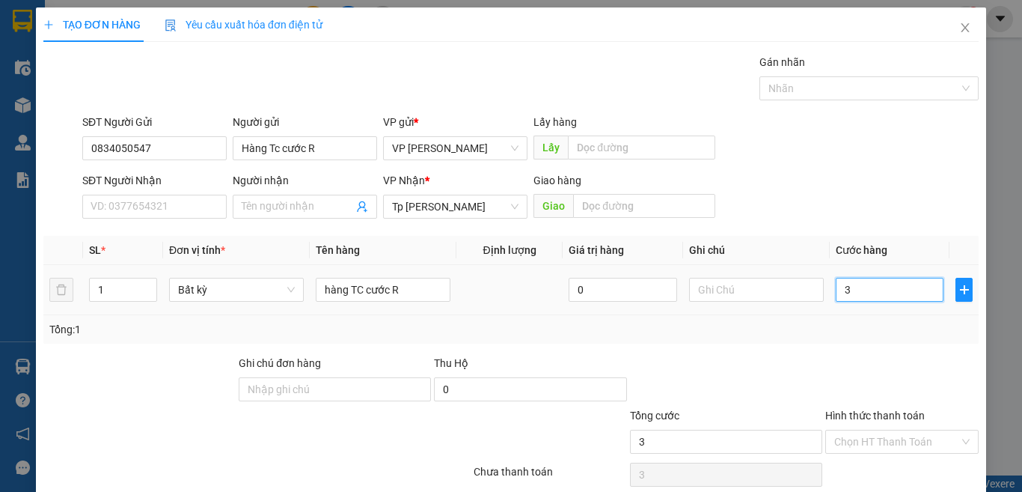
type input "36"
type input "360"
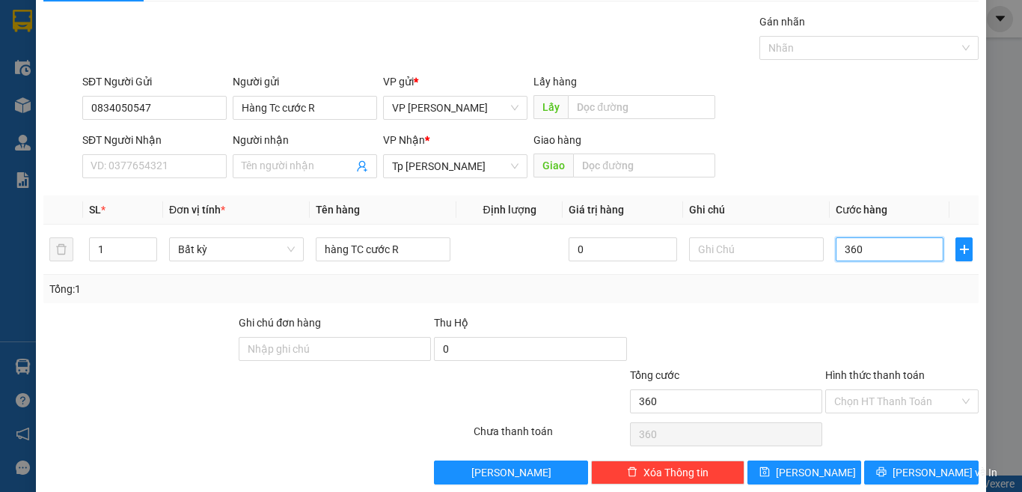
scroll to position [62, 0]
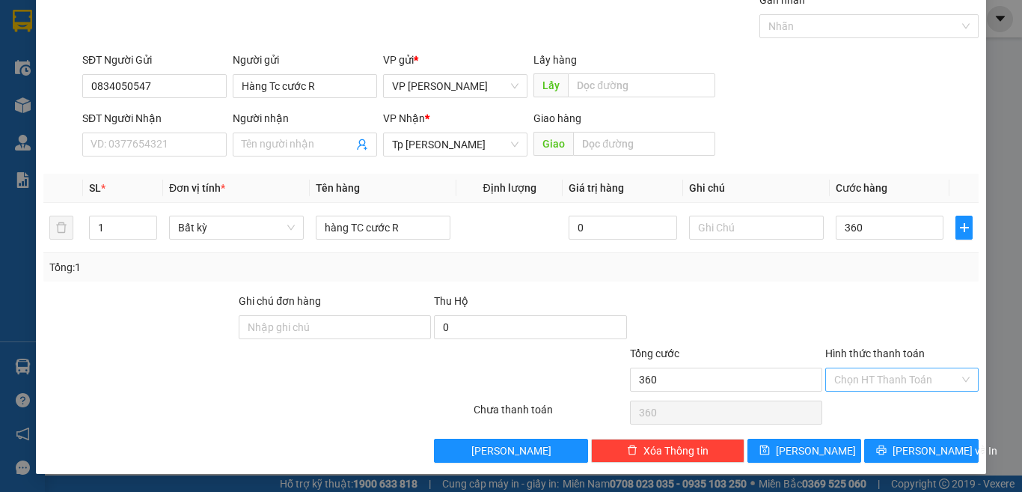
type input "360.000"
click at [853, 382] on input "Hình thức thanh toán" at bounding box center [896, 379] width 125 height 22
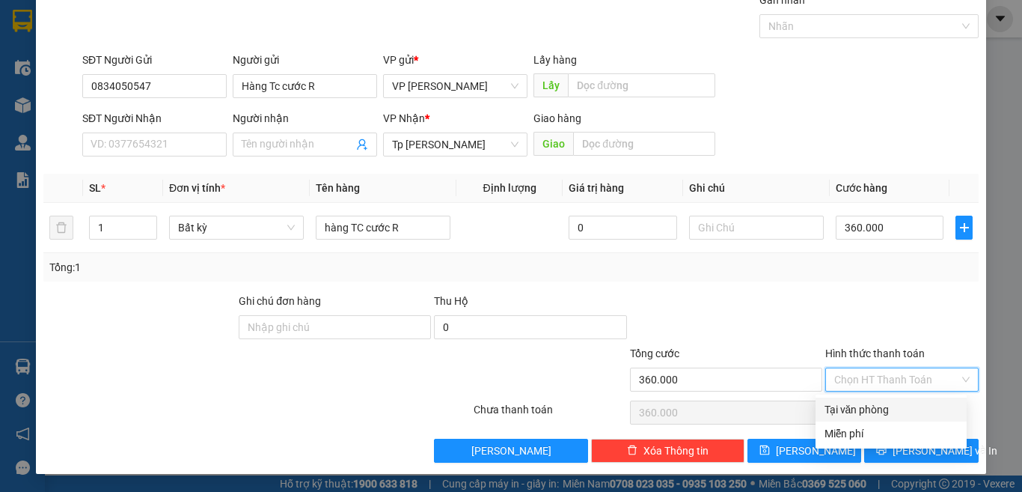
click at [846, 403] on div "Tại văn phòng" at bounding box center [891, 409] width 133 height 16
type input "0"
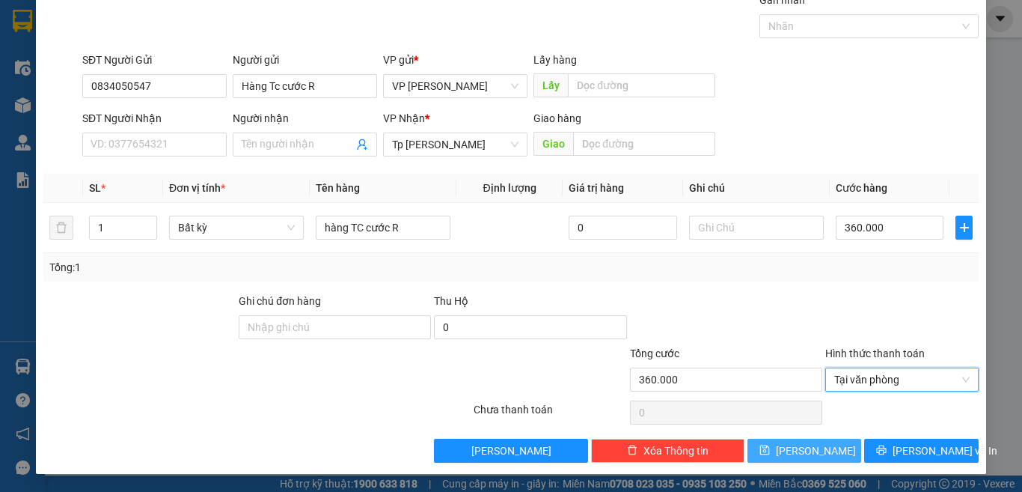
click at [797, 452] on span "[PERSON_NAME]" at bounding box center [816, 450] width 80 height 16
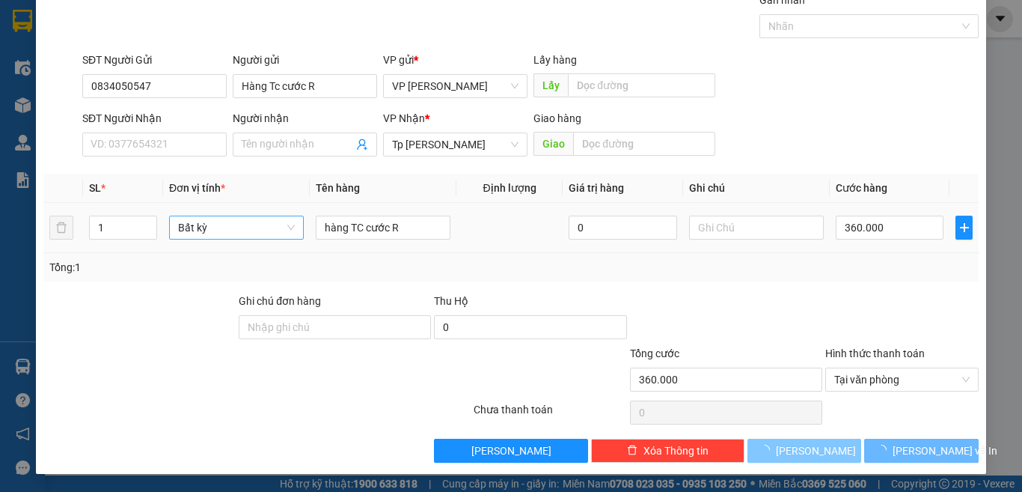
type input "0"
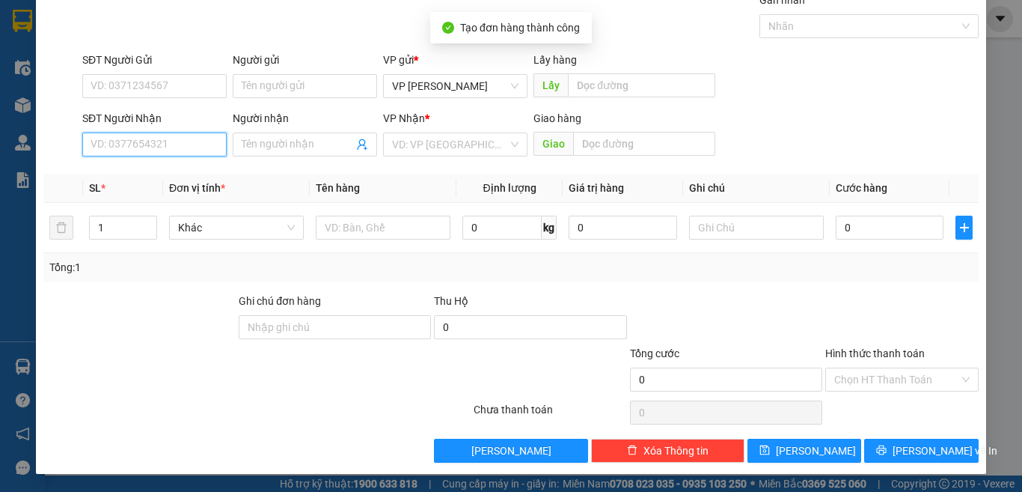
drag, startPoint x: 156, startPoint y: 144, endPoint x: 186, endPoint y: 159, distance: 34.1
click at [156, 143] on input "SĐT Người Nhận" at bounding box center [154, 144] width 144 height 24
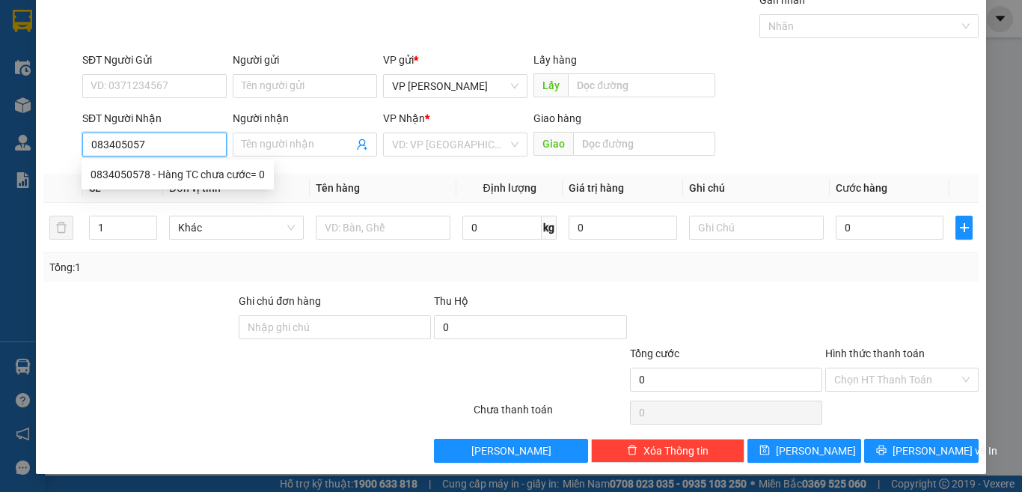
type input "0834050578"
click at [243, 169] on div "0834050578 - Hàng TC chưa cước= 0" at bounding box center [178, 174] width 174 height 16
type input "Hàng TC chưa cước= 0"
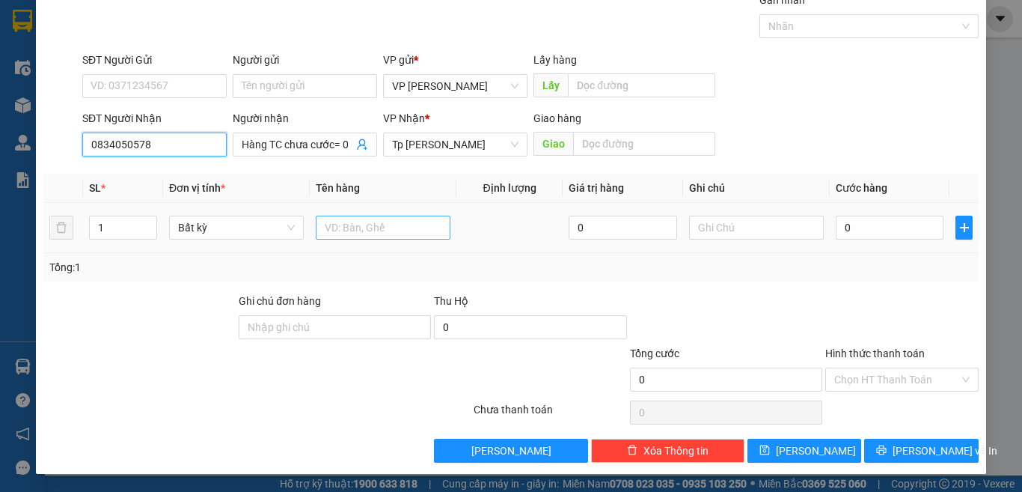
type input "0834050578"
click at [385, 227] on input "text" at bounding box center [383, 228] width 135 height 24
paste input "àn"
paste input "ư"
paste input "úo"
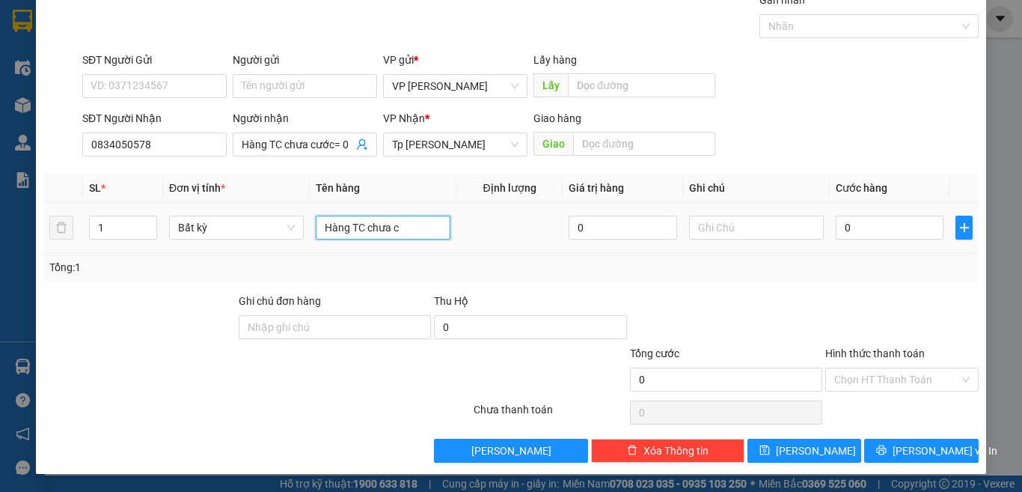
paste input "ướ"
type input "Hàng TC chưa cước=0"
drag, startPoint x: 840, startPoint y: 359, endPoint x: 852, endPoint y: 379, distance: 23.5
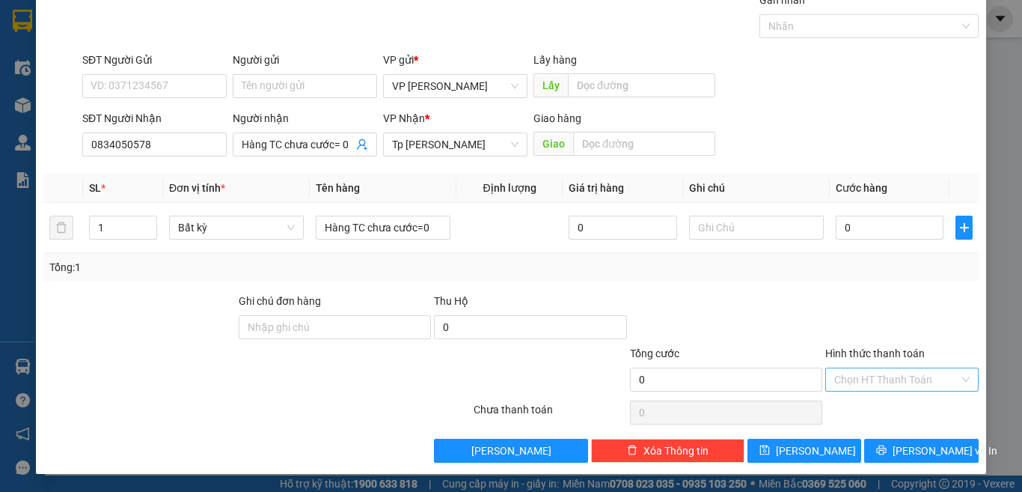
click at [841, 359] on label "Hình thức thanh toán" at bounding box center [876, 353] width 100 height 12
click at [841, 368] on input "Hình thức thanh toán" at bounding box center [896, 379] width 125 height 22
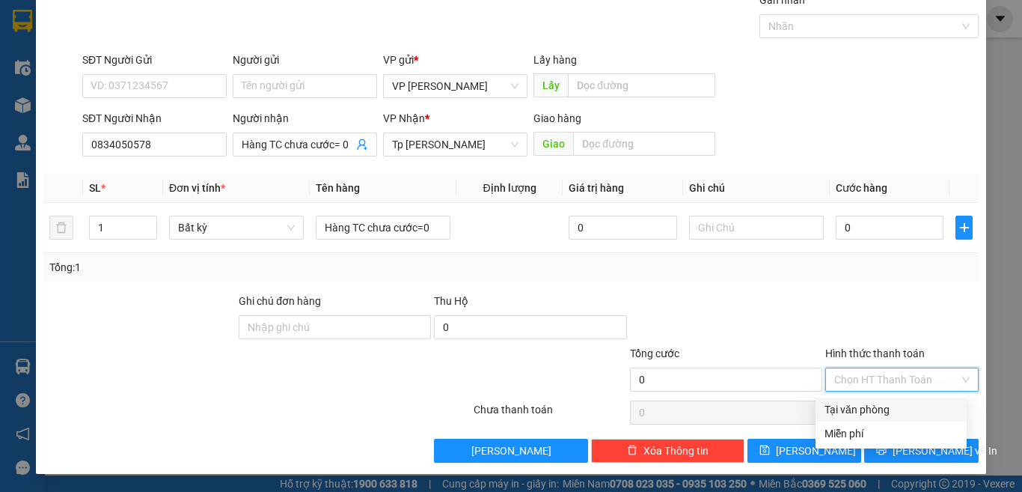
click at [852, 379] on input "Hình thức thanh toán" at bounding box center [896, 379] width 125 height 22
drag, startPoint x: 851, startPoint y: 424, endPoint x: 786, endPoint y: 463, distance: 75.9
click at [850, 425] on div "Miễn phí" at bounding box center [891, 433] width 151 height 24
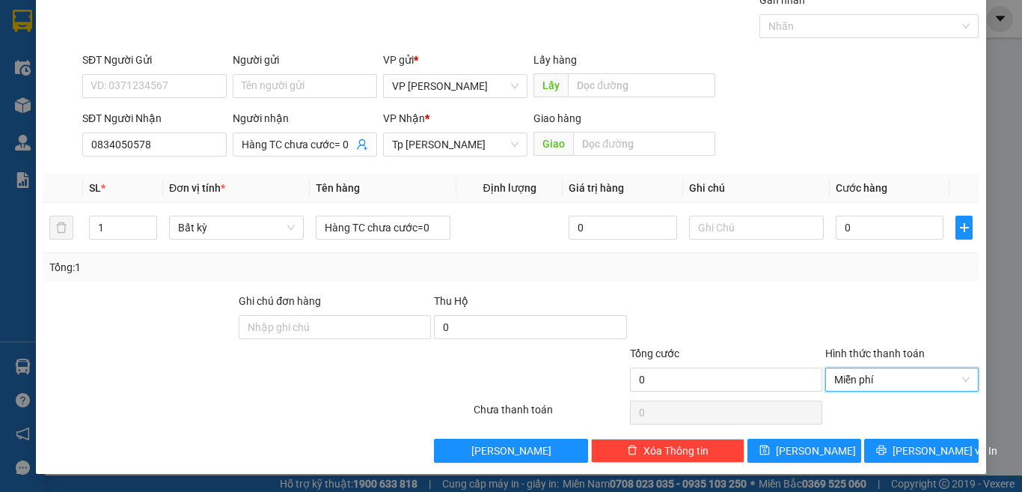
click at [782, 464] on div "TẠO ĐƠN HÀNG Yêu cầu xuất hóa đơn điện tử Transit Pickup Surcharge Ids Transit …" at bounding box center [511, 209] width 950 height 528
click at [770, 451] on icon "save" at bounding box center [765, 450] width 10 height 10
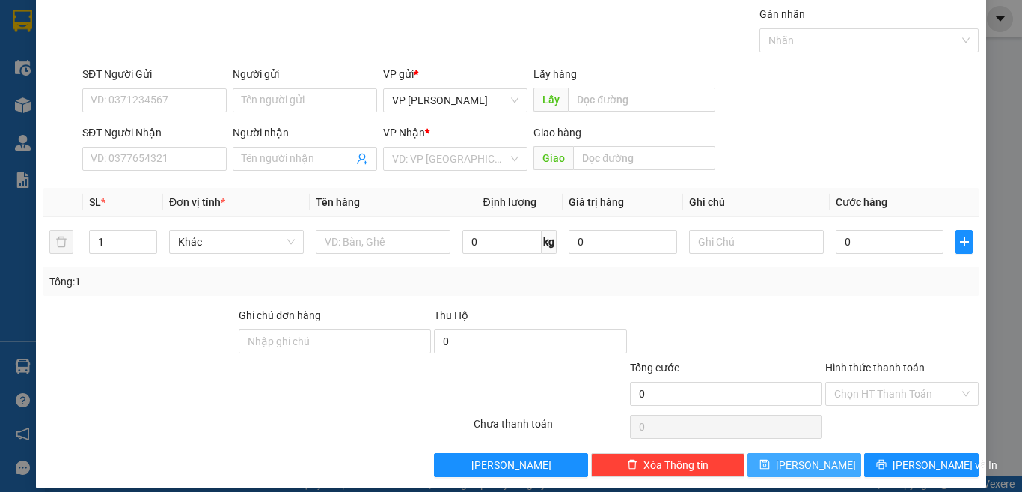
scroll to position [0, 0]
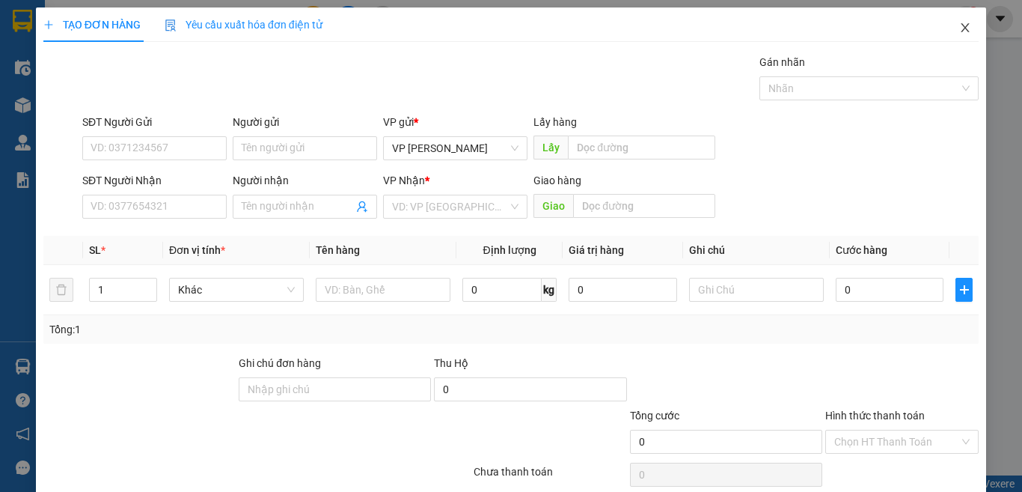
click at [959, 25] on icon "close" at bounding box center [965, 28] width 12 height 12
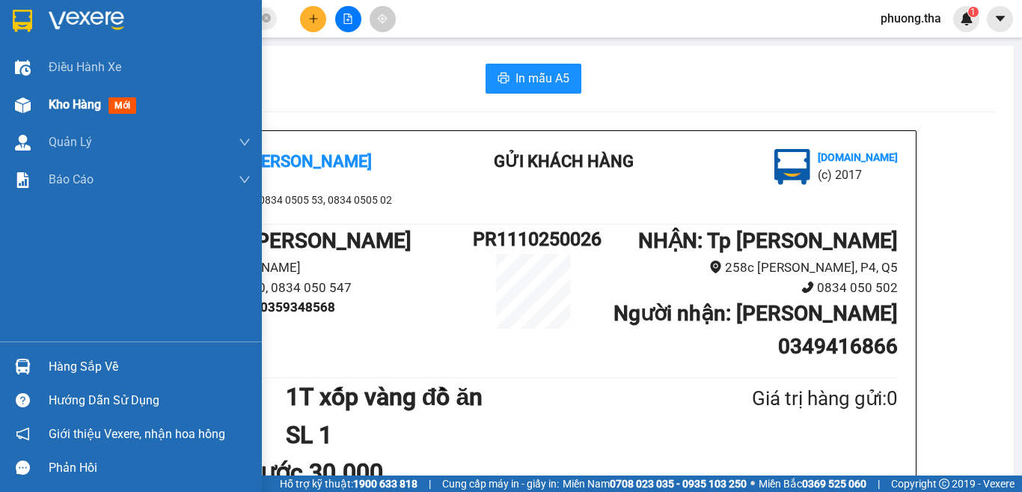
click at [57, 103] on span "Kho hàng" at bounding box center [75, 104] width 52 height 14
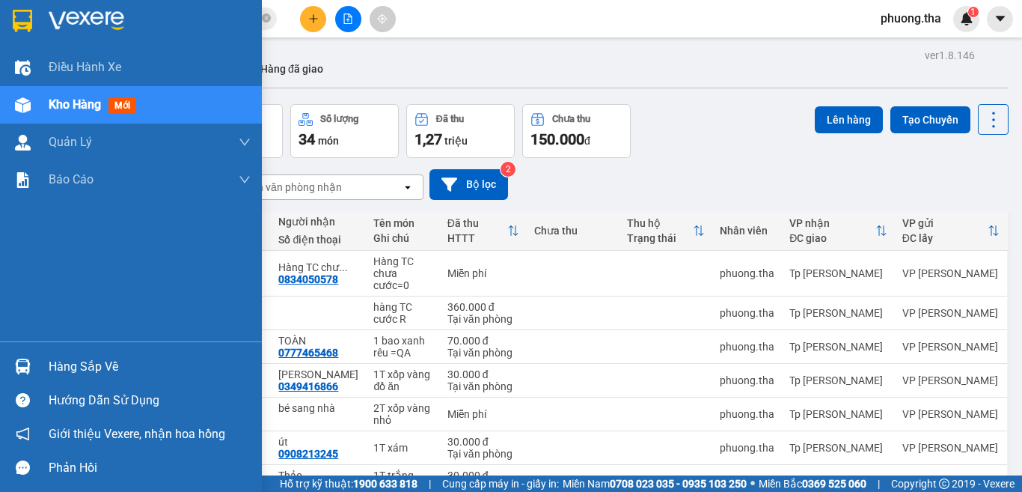
click at [100, 260] on div "Điều hành xe Kho hàng mới Quản [PERSON_NAME] lý chuyến Quản lý khách hàng Quản …" at bounding box center [131, 195] width 262 height 293
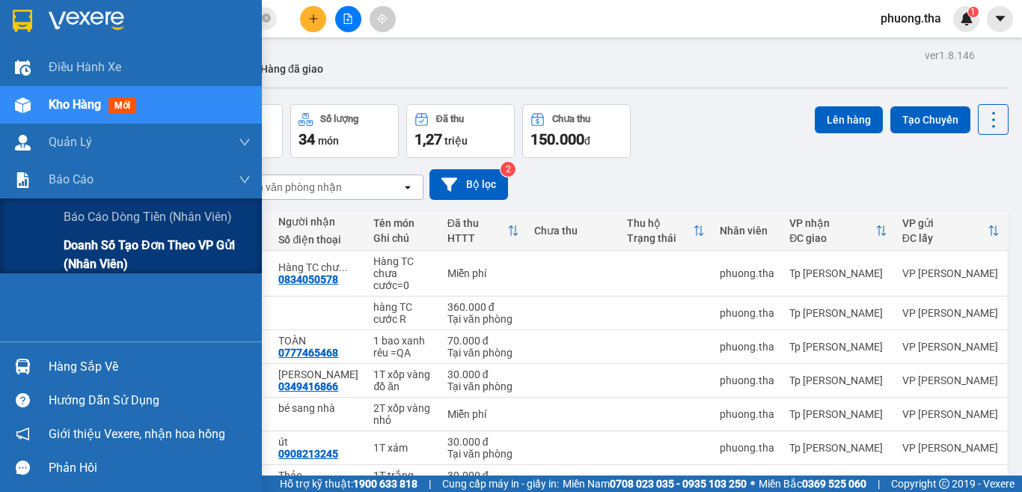
click at [99, 251] on span "Doanh số tạo đơn theo VP gửi (nhân viên)" at bounding box center [157, 254] width 187 height 37
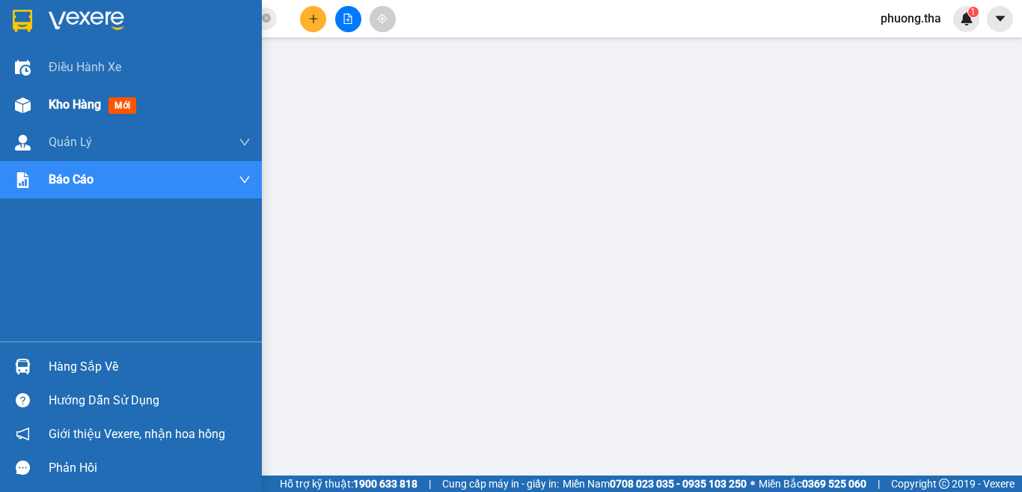
click at [34, 106] on div at bounding box center [23, 105] width 26 height 26
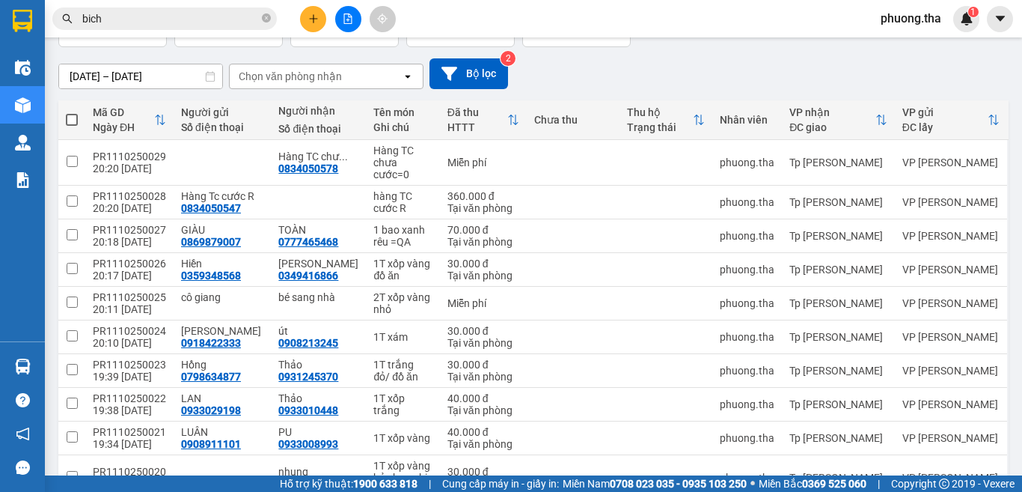
scroll to position [186, 0]
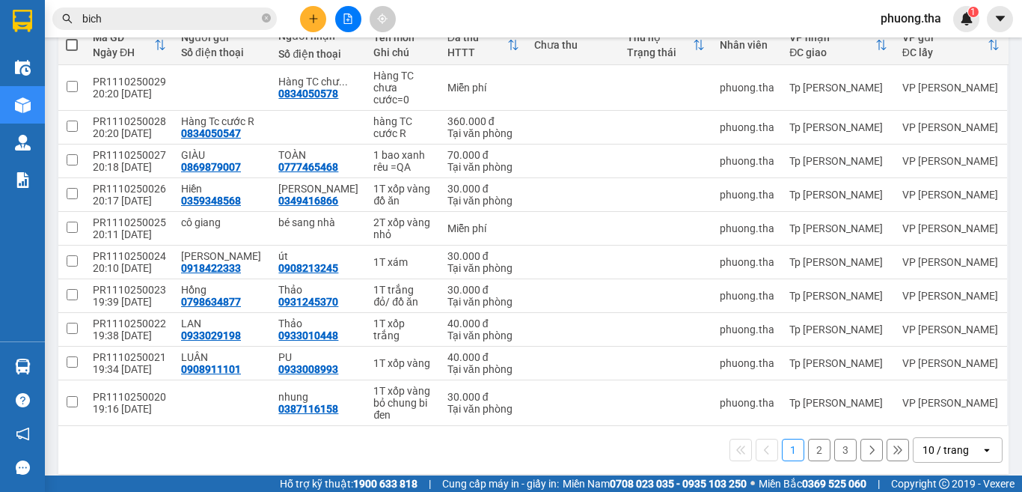
click at [938, 443] on div "10 / trang" at bounding box center [946, 449] width 46 height 15
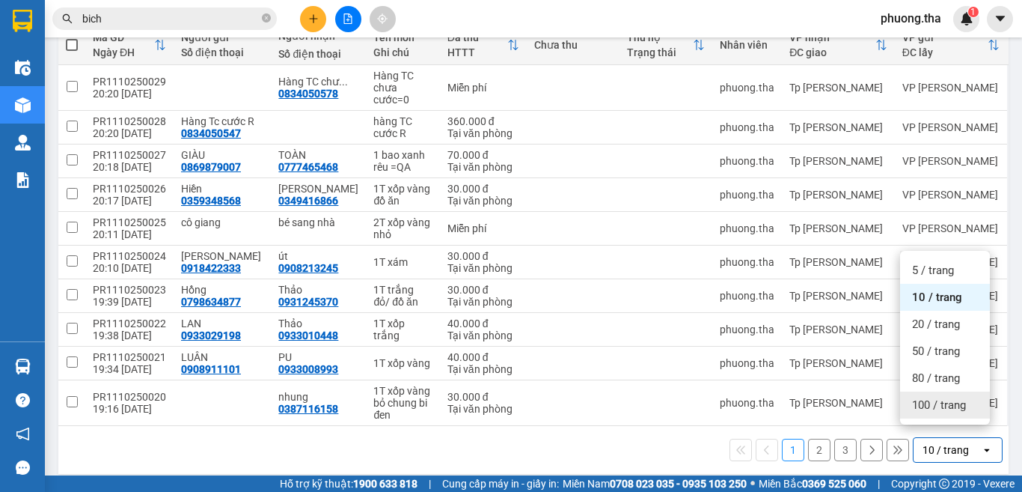
click at [935, 406] on span "100 / trang" at bounding box center [939, 404] width 54 height 15
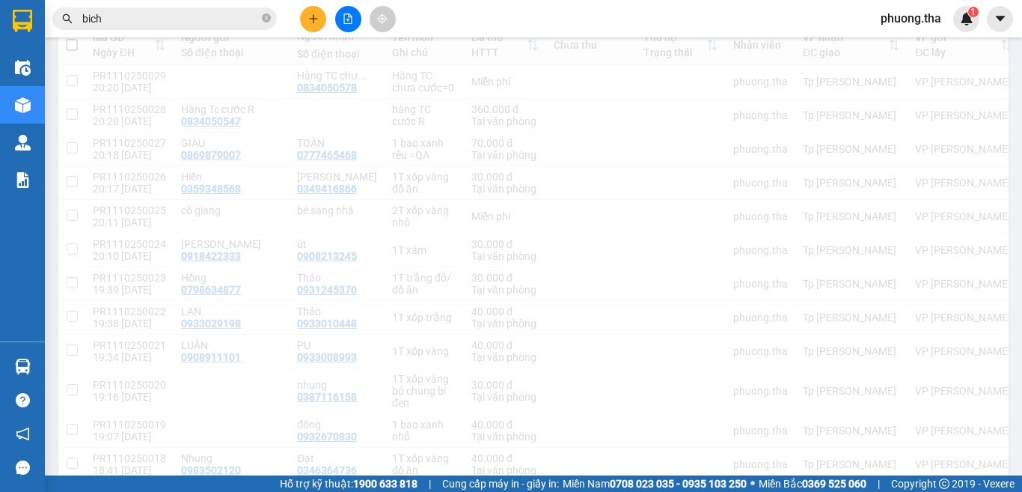
scroll to position [0, 0]
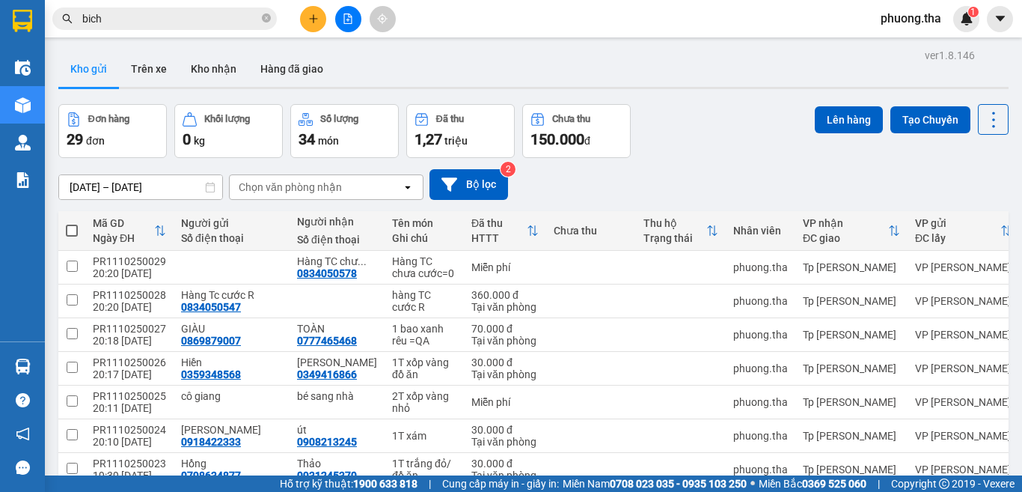
click at [74, 231] on span at bounding box center [72, 231] width 12 height 12
click at [72, 223] on input "checkbox" at bounding box center [72, 223] width 0 height 0
checkbox input "true"
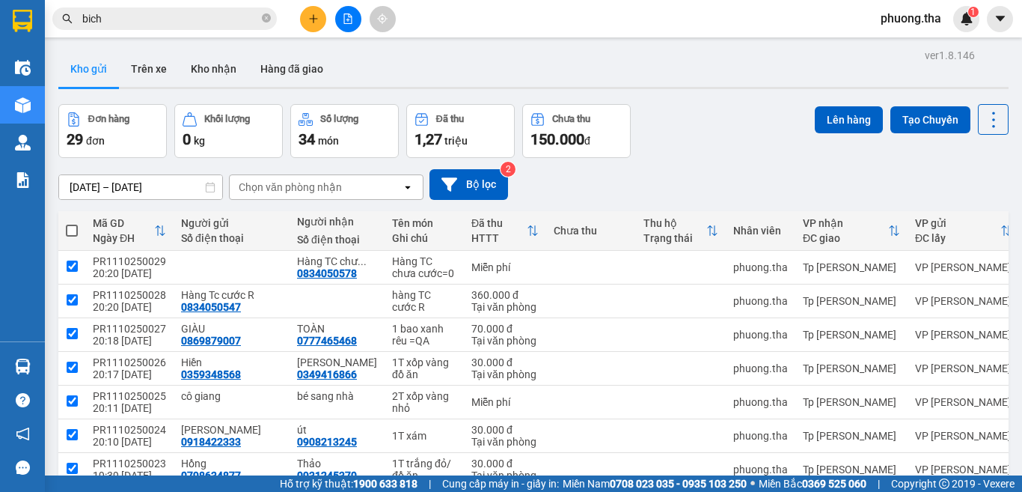
checkbox input "true"
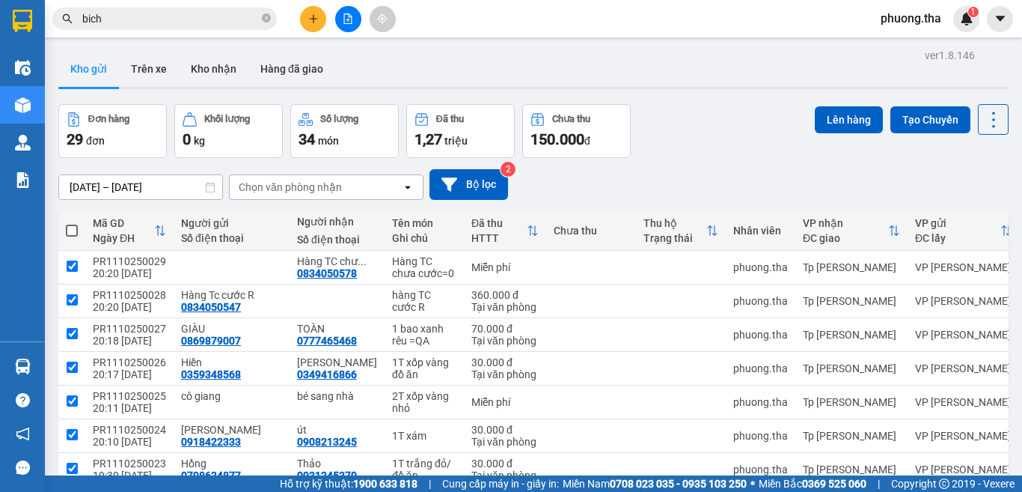
checkbox input "true"
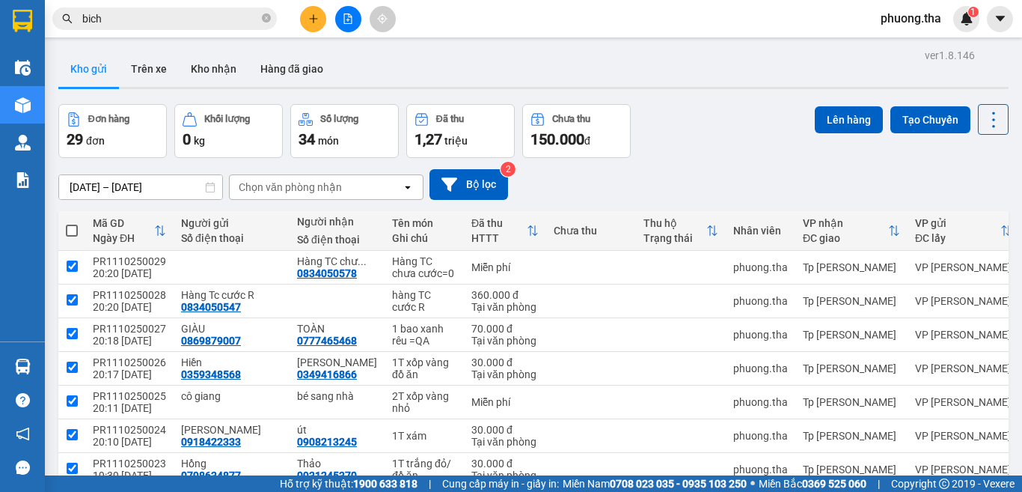
checkbox input "true"
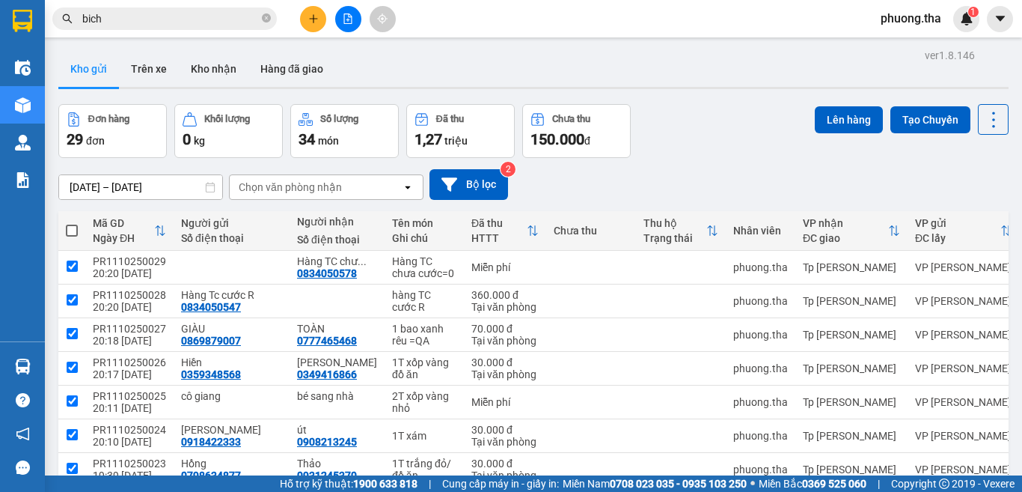
checkbox input "true"
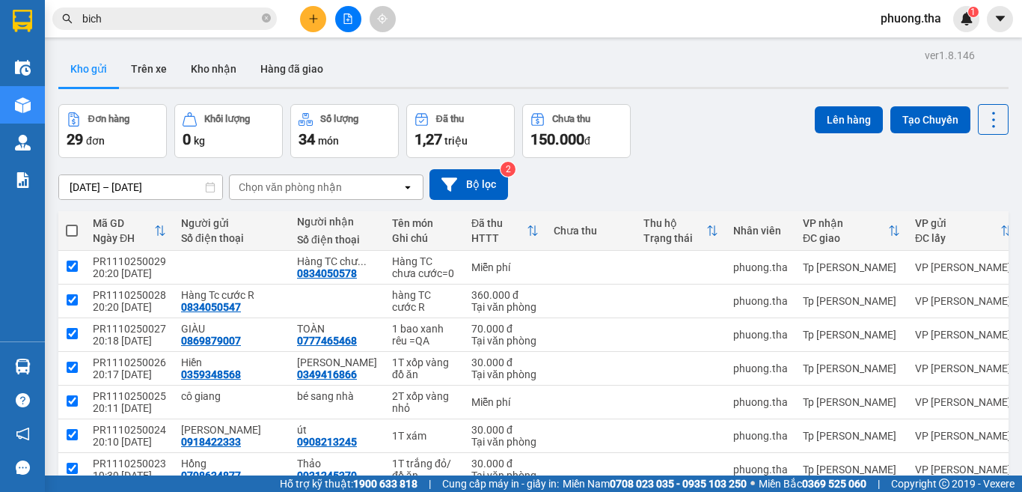
checkbox input "true"
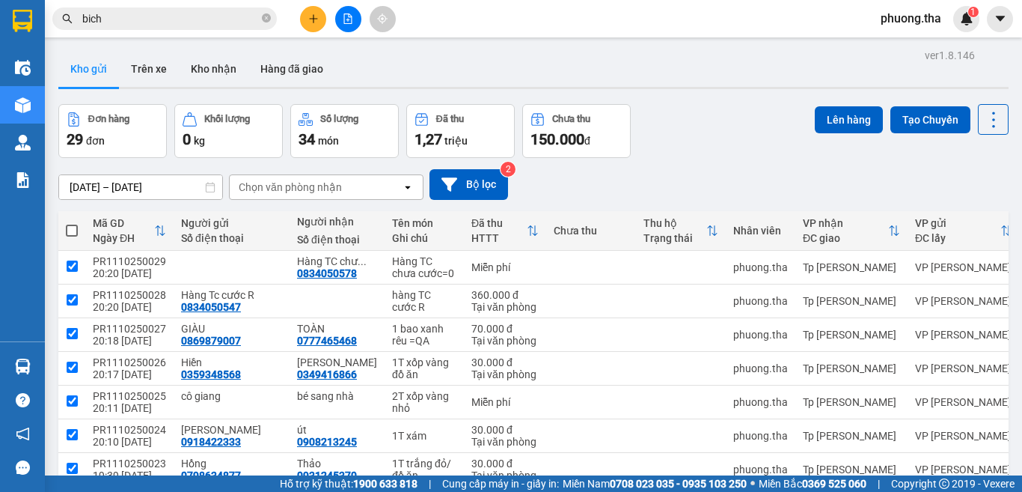
checkbox input "true"
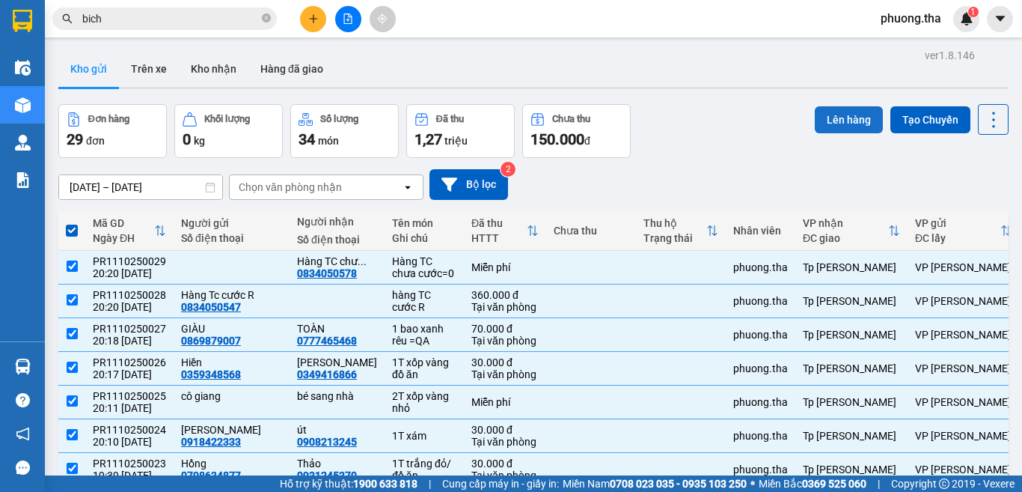
click at [826, 124] on button "Lên hàng" at bounding box center [849, 119] width 68 height 27
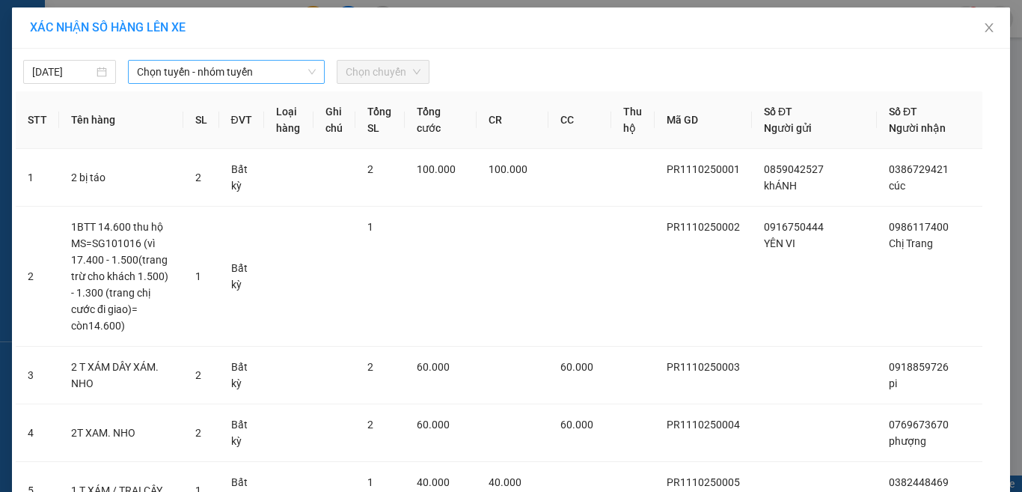
click at [175, 68] on span "Chọn tuyến - nhóm tuyến" at bounding box center [226, 72] width 179 height 22
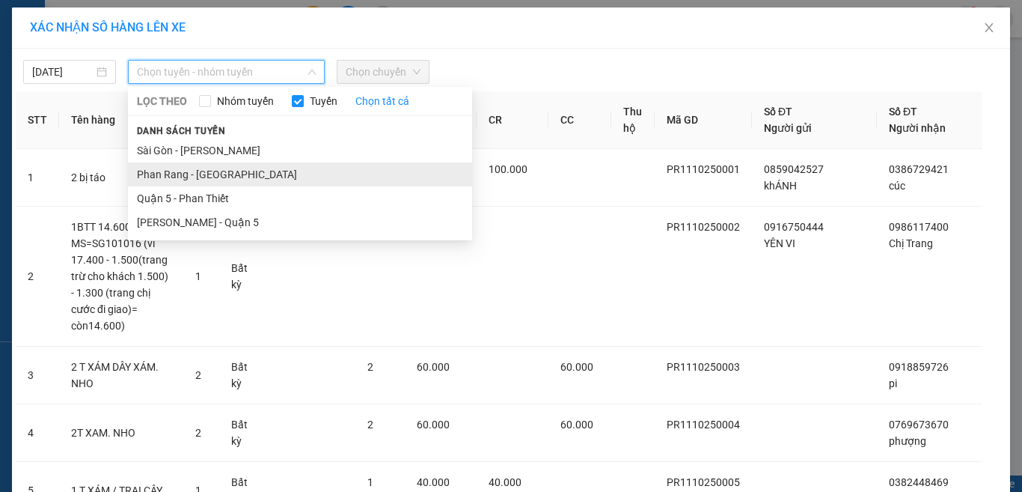
click at [176, 175] on li "Phan Rang - [GEOGRAPHIC_DATA]" at bounding box center [300, 174] width 344 height 24
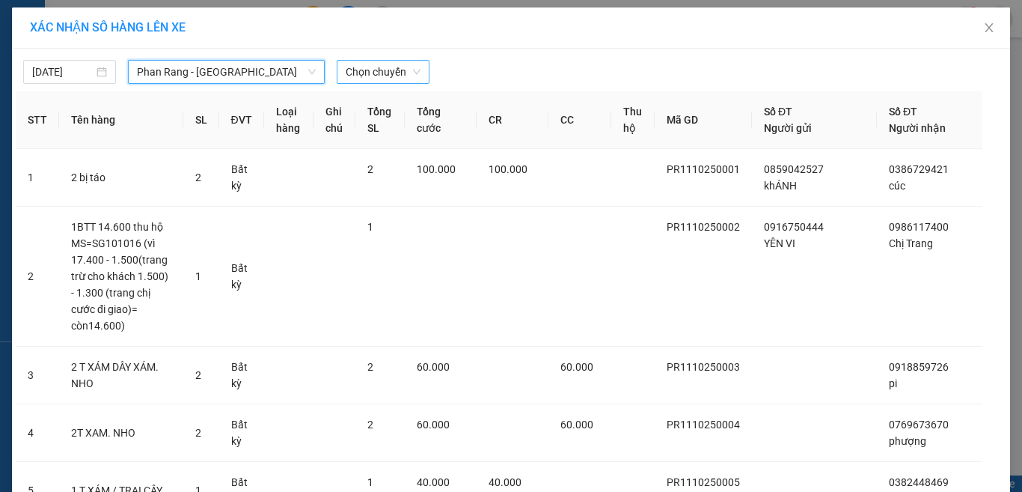
click at [391, 70] on span "Chọn chuyến" at bounding box center [383, 72] width 75 height 22
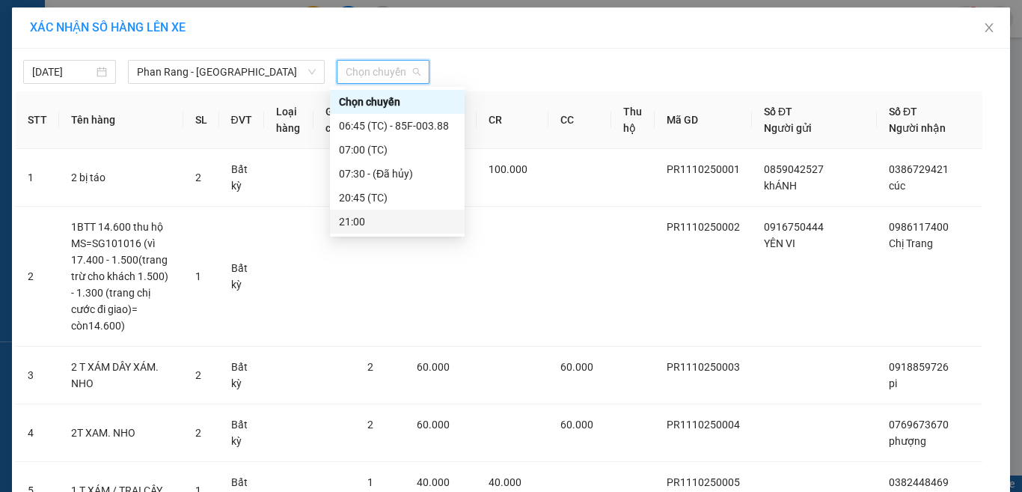
click at [368, 221] on div "21:00" at bounding box center [397, 221] width 117 height 16
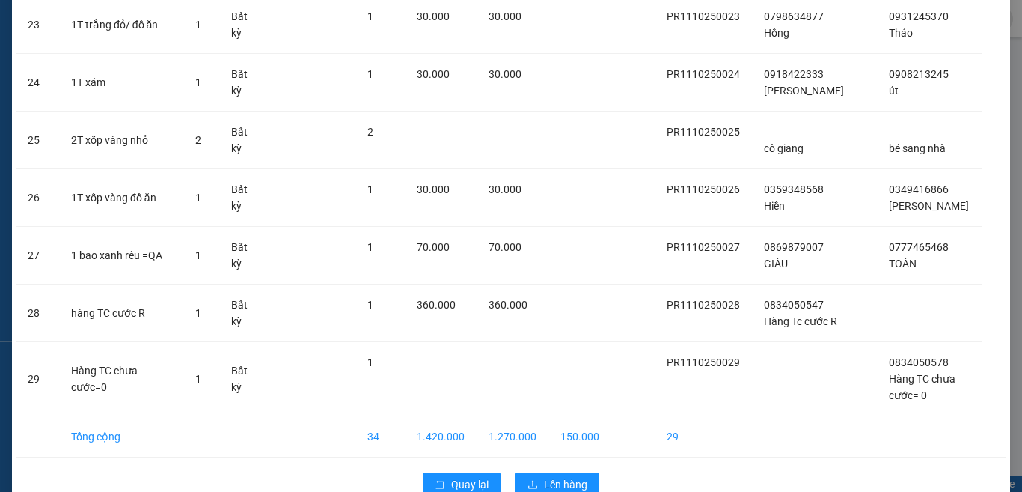
scroll to position [1513, 0]
click at [566, 475] on span "Lên hàng" at bounding box center [565, 483] width 43 height 16
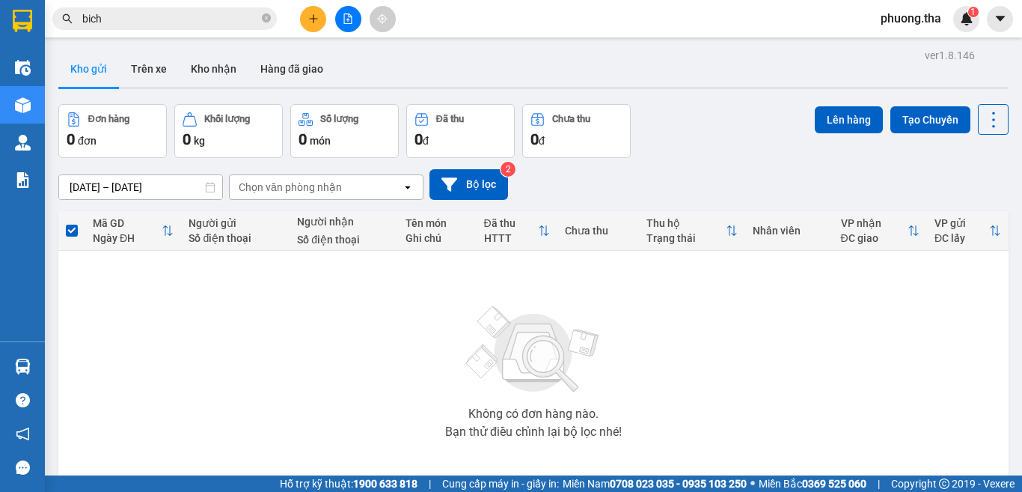
click at [341, 14] on button at bounding box center [348, 19] width 26 height 26
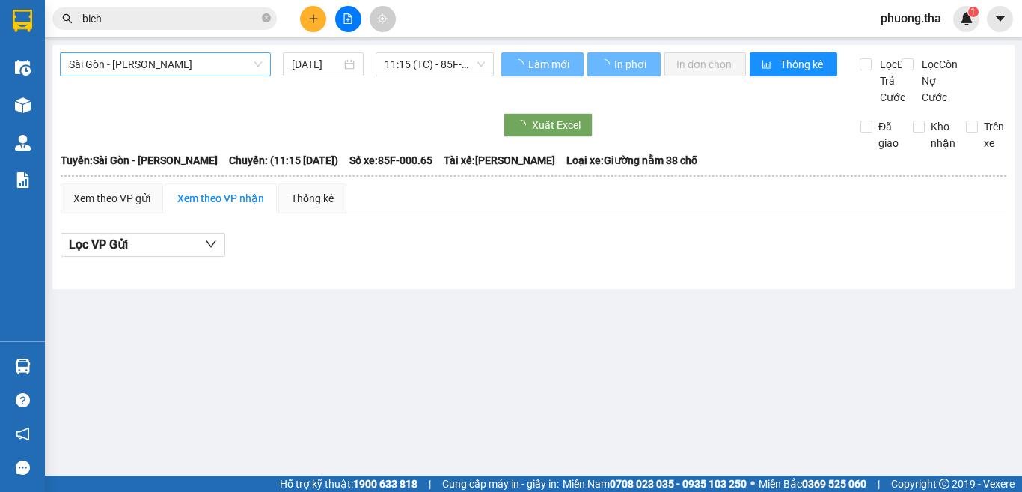
click at [168, 68] on span "Sài Gòn - [PERSON_NAME]" at bounding box center [165, 64] width 193 height 22
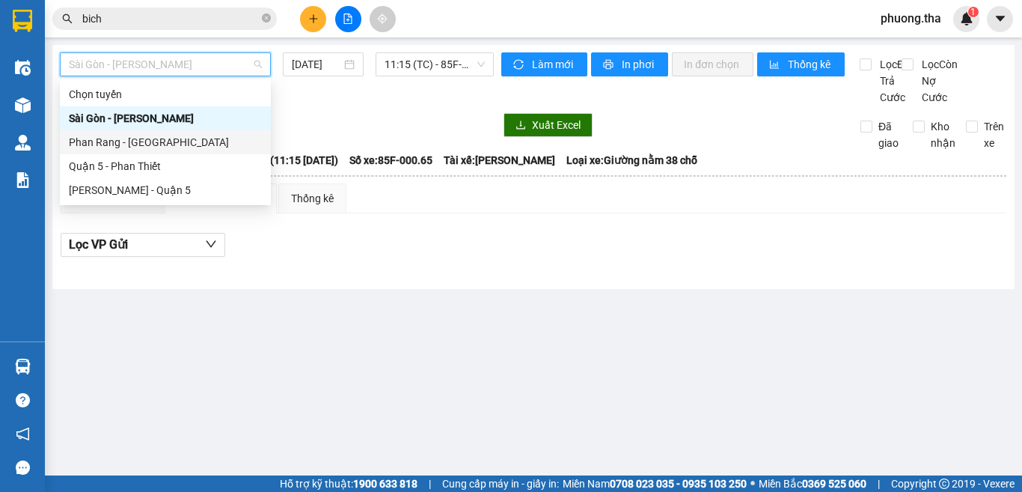
click at [129, 140] on div "Phan Rang - [GEOGRAPHIC_DATA]" at bounding box center [165, 142] width 193 height 16
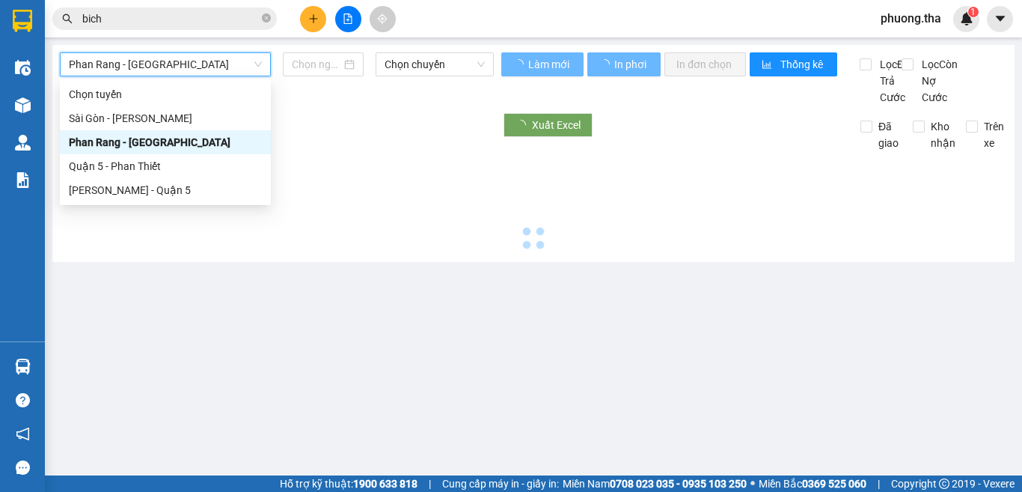
type input "[DATE]"
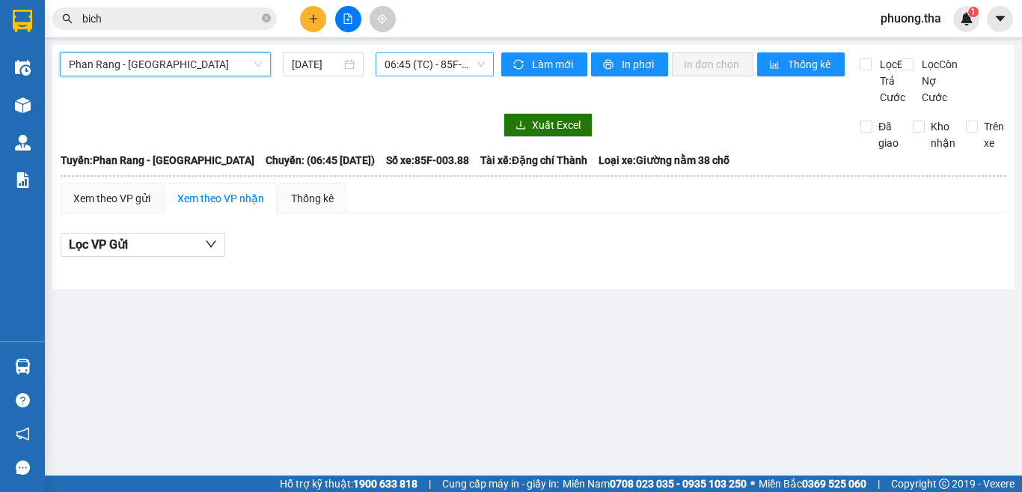
click at [410, 67] on span "06:45 (TC) - 85F-003.88" at bounding box center [435, 64] width 100 height 22
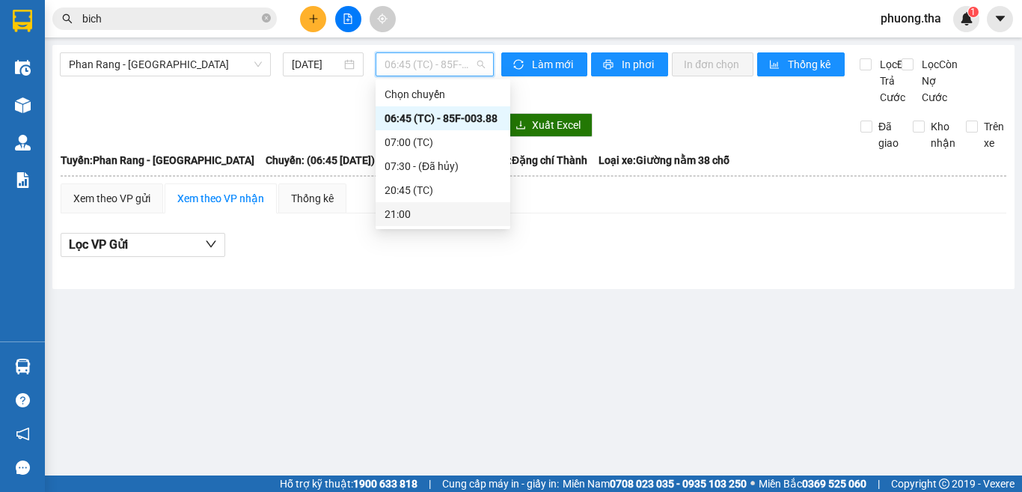
click at [405, 222] on div "21:00" at bounding box center [443, 214] width 117 height 16
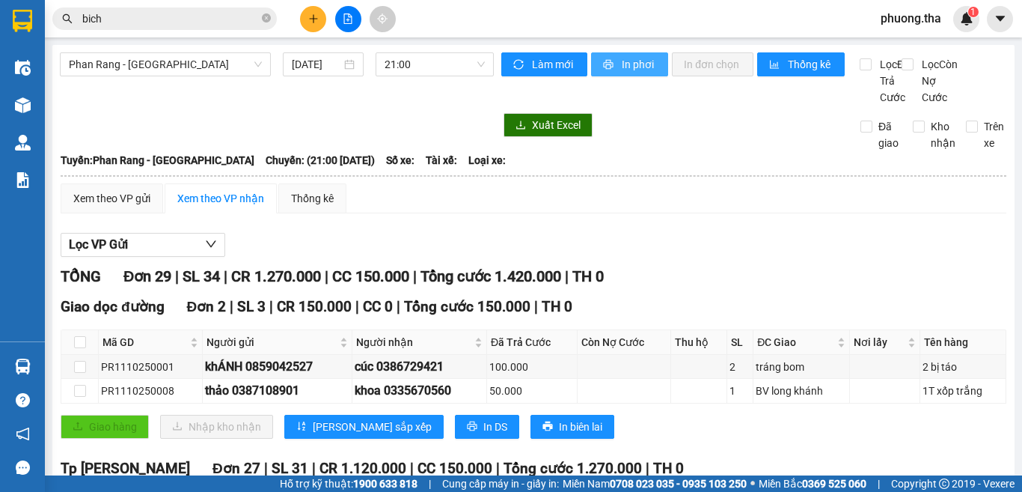
click at [622, 70] on span "In phơi" at bounding box center [639, 64] width 34 height 16
click at [634, 65] on span "In phơi" at bounding box center [639, 64] width 34 height 16
